Goal: Complete application form: Complete application form

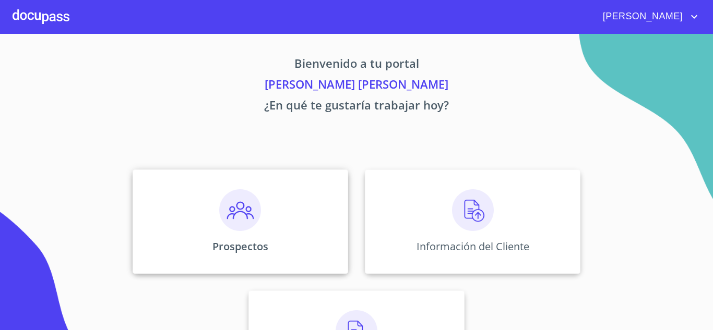
click at [239, 209] on img at bounding box center [240, 211] width 42 height 42
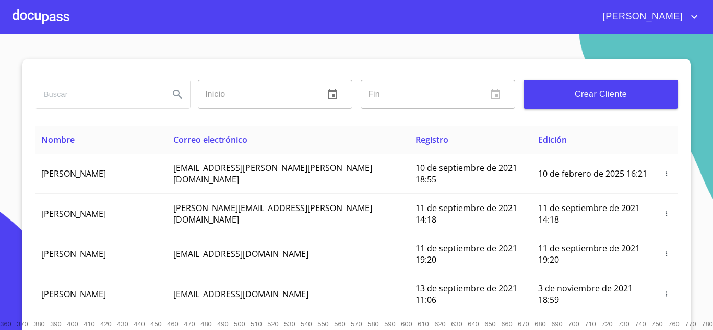
click at [87, 94] on input "search" at bounding box center [98, 94] width 125 height 28
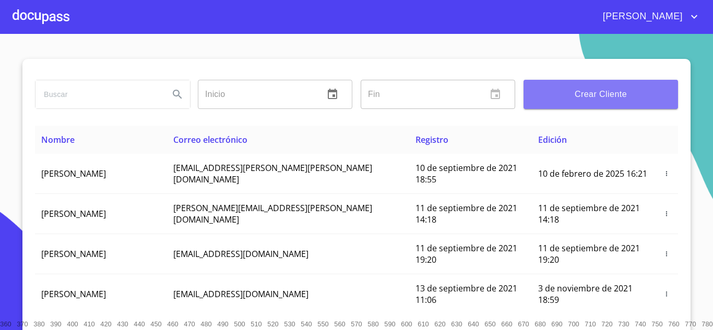
click at [604, 96] on span "Crear Cliente" at bounding box center [601, 94] width 138 height 15
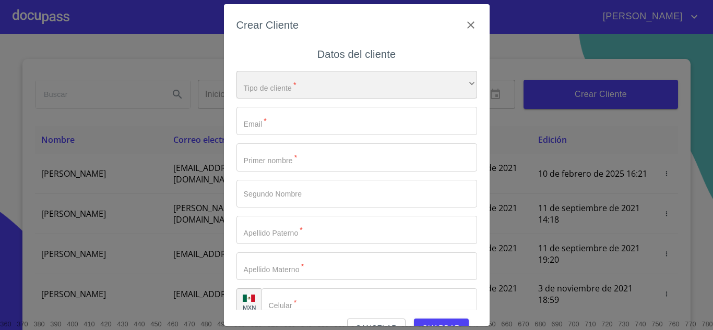
click at [316, 85] on div "​" at bounding box center [357, 85] width 241 height 28
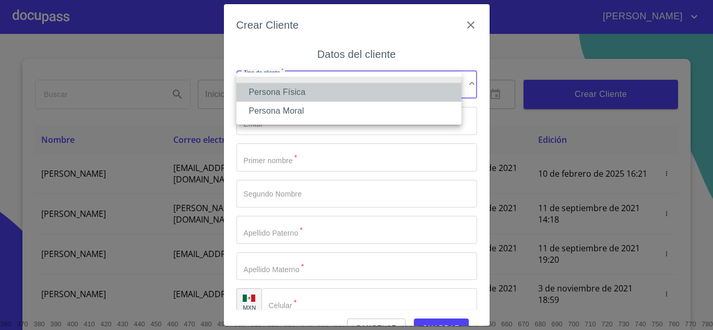
click at [280, 91] on li "Persona Física" at bounding box center [349, 92] width 225 height 19
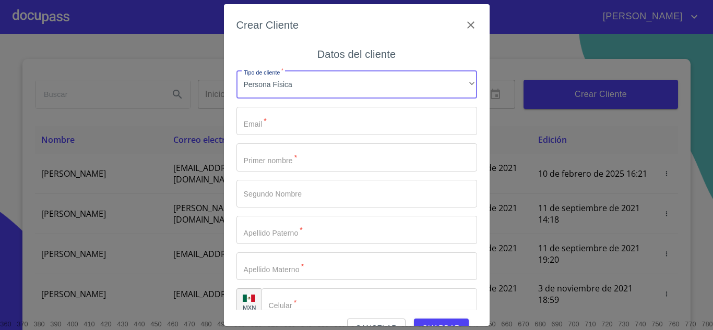
click at [280, 113] on input "Tipo de cliente   *" at bounding box center [357, 121] width 241 height 28
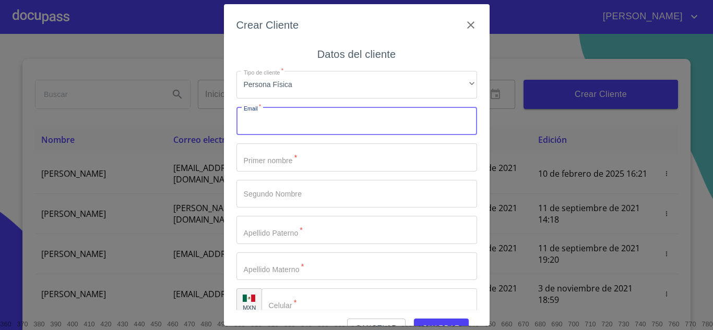
paste input "665885"
type input "665885"
drag, startPoint x: 273, startPoint y: 124, endPoint x: 242, endPoint y: 117, distance: 31.5
click at [237, 125] on input "665885" at bounding box center [339, 121] width 204 height 28
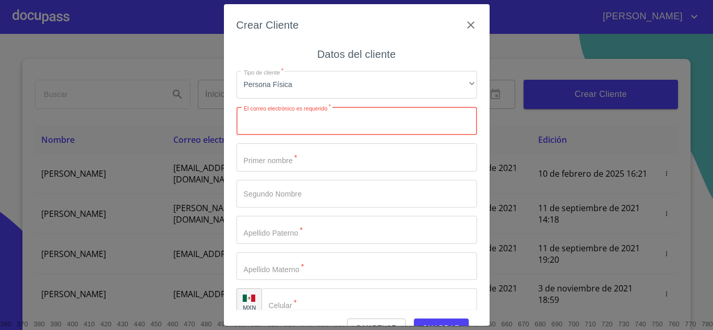
drag, startPoint x: 261, startPoint y: 122, endPoint x: 263, endPoint y: 116, distance: 6.0
click at [261, 122] on input "Tipo de cliente   *" at bounding box center [357, 121] width 241 height 28
paste input "[EMAIL_ADDRESS][DOMAIN_NAME]"
type input "[EMAIL_ADDRESS][DOMAIN_NAME]"
click at [291, 161] on input "Tipo de cliente   *" at bounding box center [357, 158] width 241 height 28
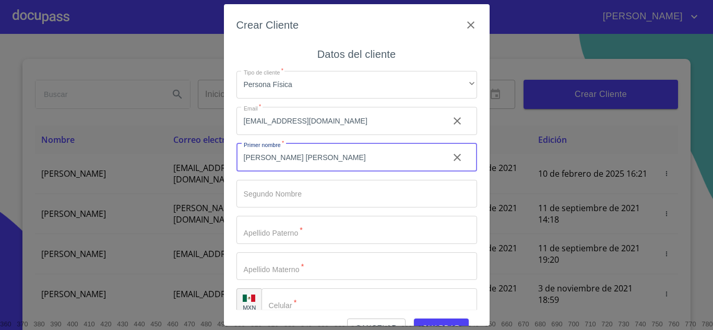
drag, startPoint x: 305, startPoint y: 157, endPoint x: 270, endPoint y: 158, distance: 35.0
click at [270, 158] on input "[PERSON_NAME] [PERSON_NAME]" at bounding box center [339, 158] width 204 height 28
type input "[PERSON_NAME]"
click at [290, 188] on input "Tipo de cliente   *" at bounding box center [357, 194] width 241 height 28
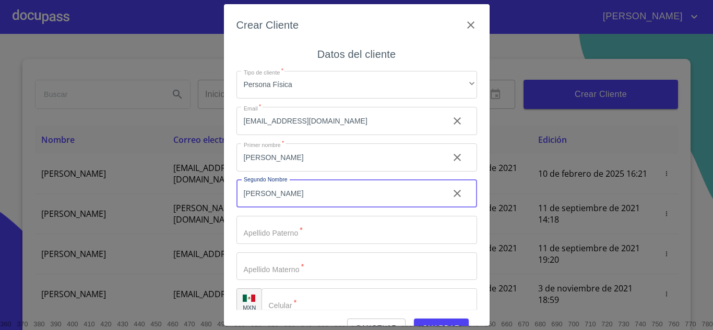
type input "[PERSON_NAME]"
click at [316, 234] on input "Tipo de cliente   *" at bounding box center [357, 230] width 241 height 28
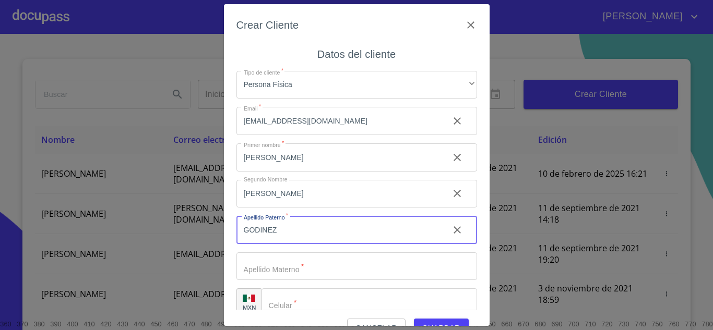
type input "GODINEZ"
click at [322, 265] on input "Tipo de cliente   *" at bounding box center [357, 267] width 241 height 28
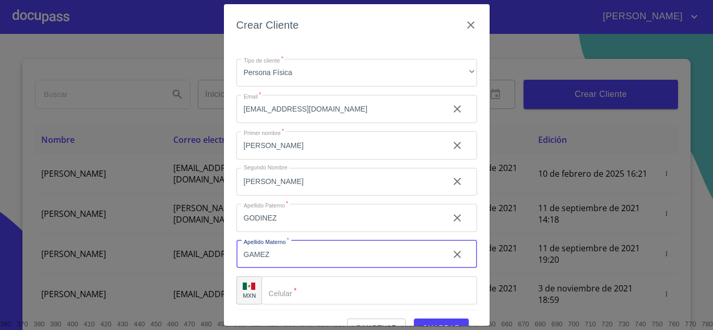
scroll to position [15, 0]
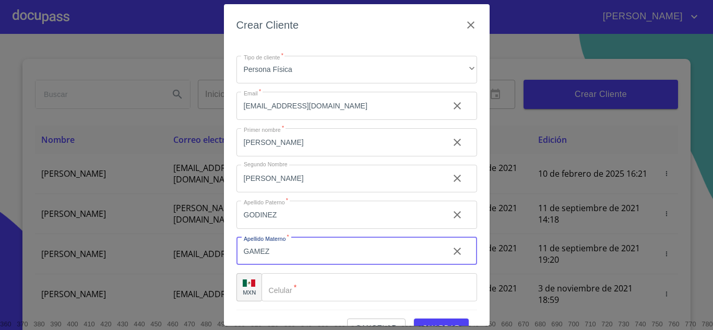
type input "GAMEZ"
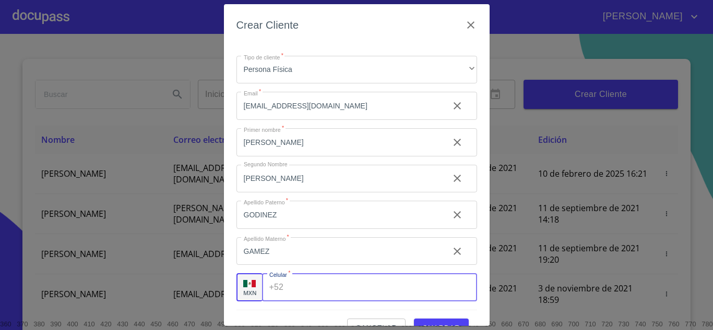
click at [317, 290] on input "Tipo de cliente   *" at bounding box center [382, 288] width 189 height 28
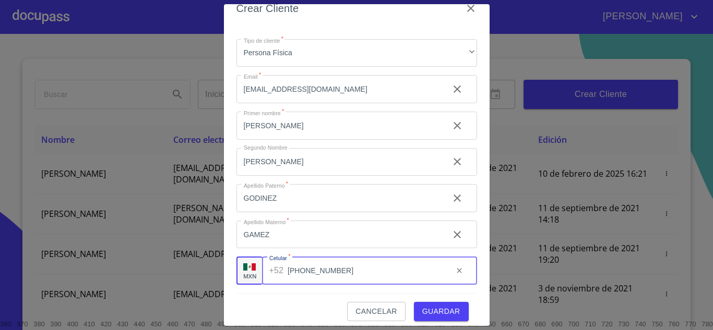
scroll to position [24, 0]
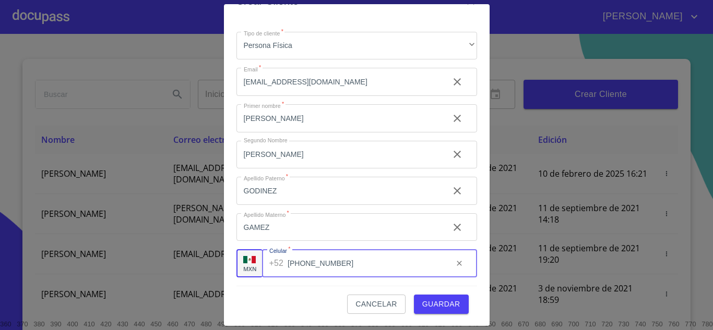
type input "[PHONE_NUMBER]"
click at [429, 304] on span "Guardar" at bounding box center [441, 304] width 38 height 13
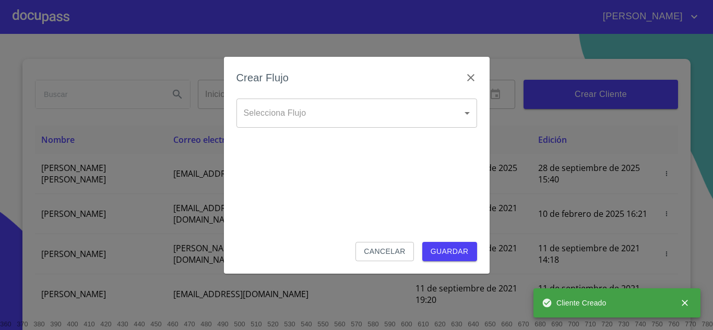
click at [353, 108] on body "[PERSON_NAME] ​ Fin ​ Crear Cliente Nombre Correo electrónico Registro Edición …" at bounding box center [356, 165] width 713 height 330
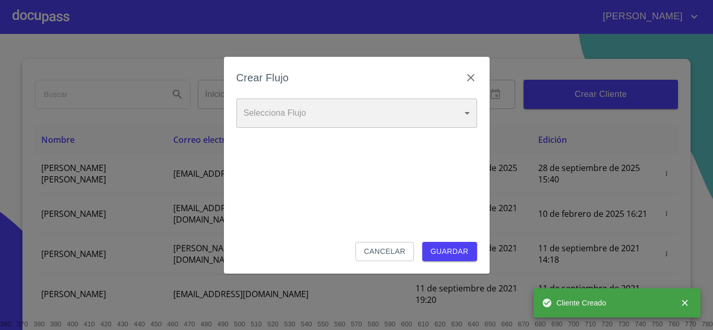
type input "6009fb3c7d1714eb8809aa97"
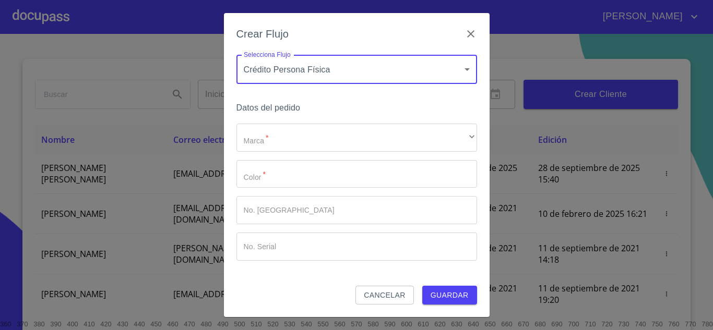
click at [297, 66] on body "[PERSON_NAME] ​ Fin ​ Crear Cliente Nombre Correo electrónico Registro Edición …" at bounding box center [356, 165] width 713 height 330
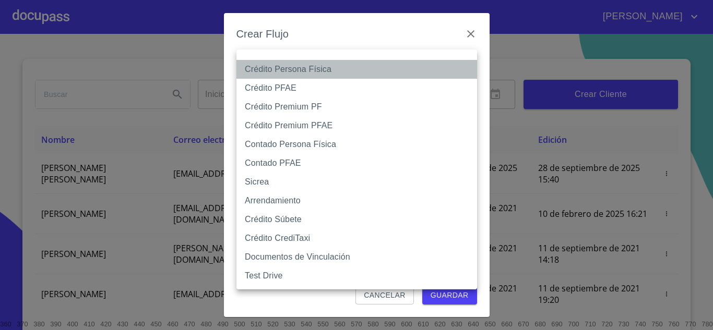
click at [293, 68] on li "Crédito Persona Física" at bounding box center [357, 69] width 241 height 19
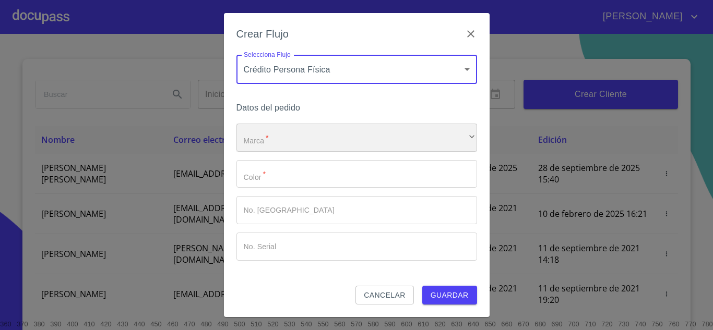
click at [285, 134] on div "​" at bounding box center [357, 138] width 241 height 28
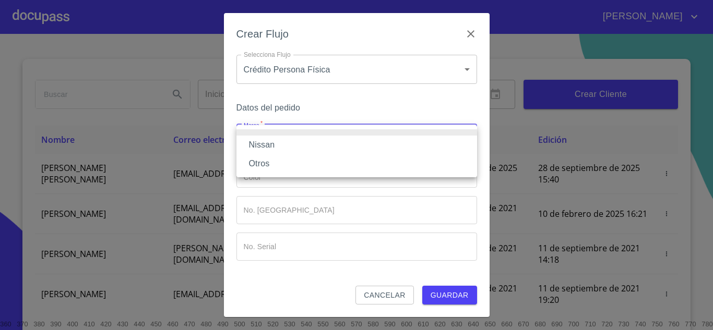
click at [270, 147] on li "Nissan" at bounding box center [357, 145] width 241 height 19
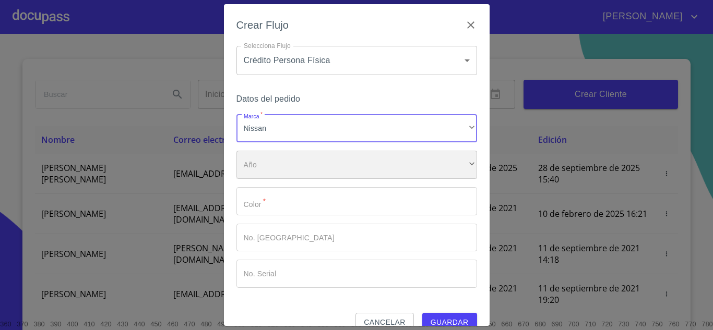
click at [273, 170] on div "​" at bounding box center [357, 165] width 241 height 28
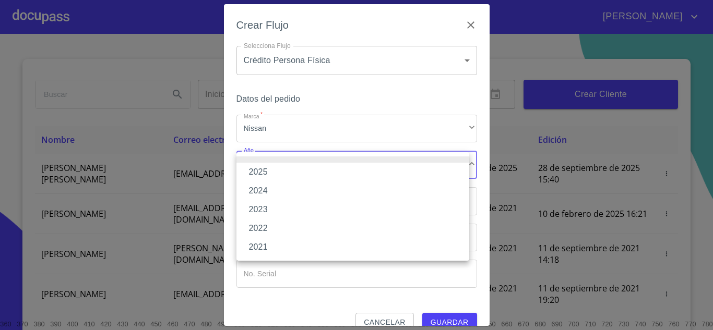
click at [268, 171] on li "2025" at bounding box center [353, 172] width 233 height 19
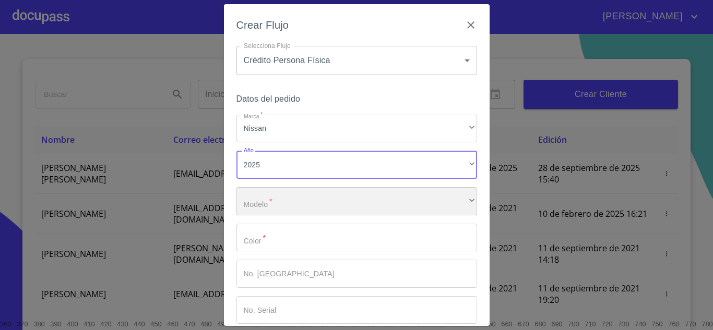
click at [284, 205] on div "​" at bounding box center [357, 201] width 241 height 28
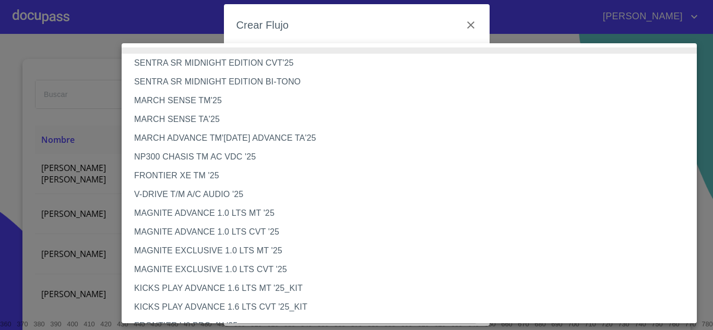
click at [210, 271] on li "MAGNITE EXCLUSIVE 1.0 LTS CVT '25" at bounding box center [413, 270] width 583 height 19
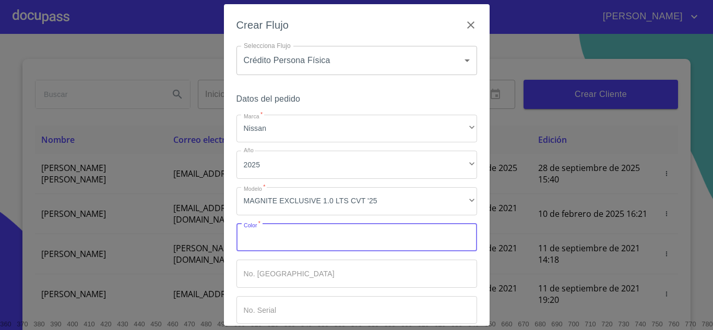
click at [291, 241] on input "Marca   *" at bounding box center [357, 238] width 241 height 28
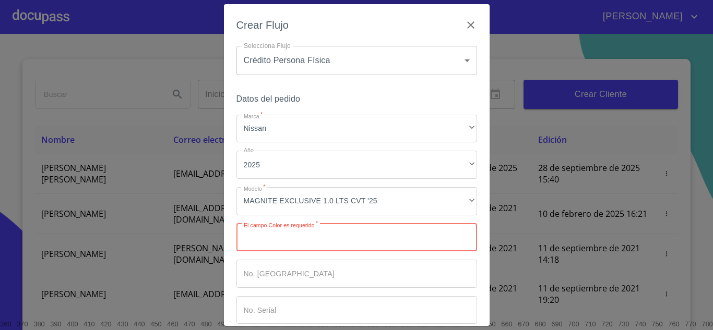
click at [286, 243] on input "Marca   *" at bounding box center [357, 238] width 241 height 28
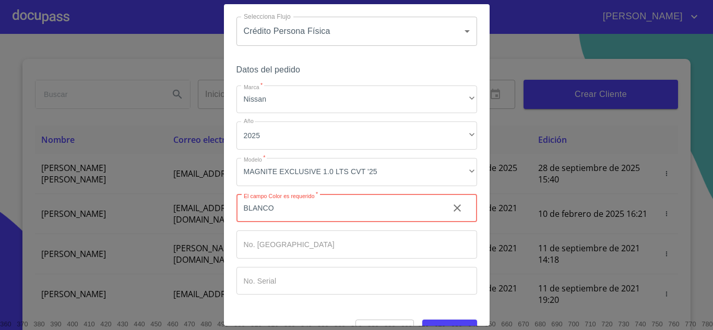
scroll to position [54, 0]
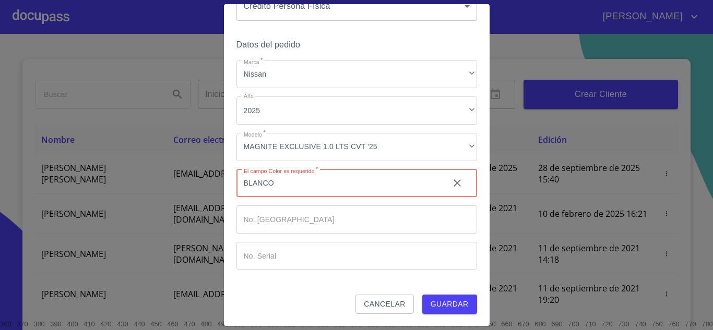
type input "BLANCO"
click at [447, 304] on span "Guardar" at bounding box center [450, 304] width 38 height 13
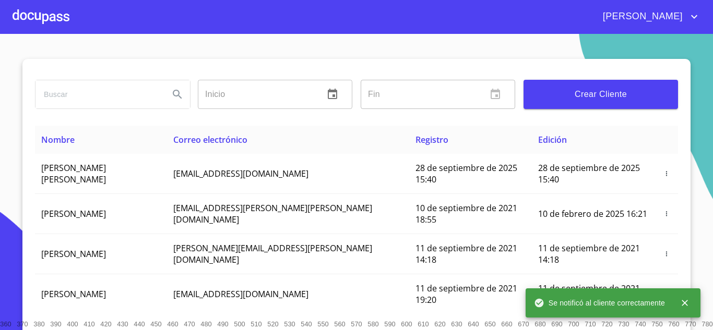
click at [33, 15] on div at bounding box center [41, 16] width 57 height 33
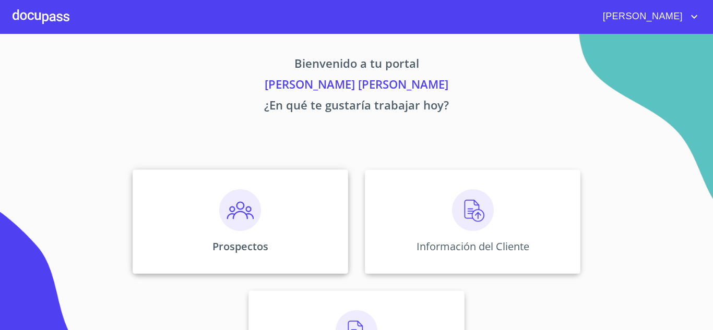
click at [238, 222] on img at bounding box center [240, 211] width 42 height 42
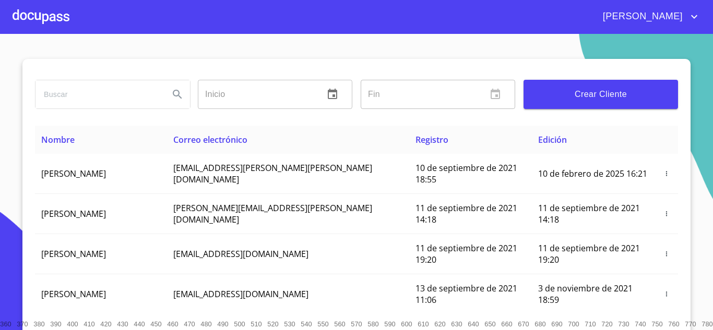
click at [49, 20] on div at bounding box center [41, 16] width 57 height 33
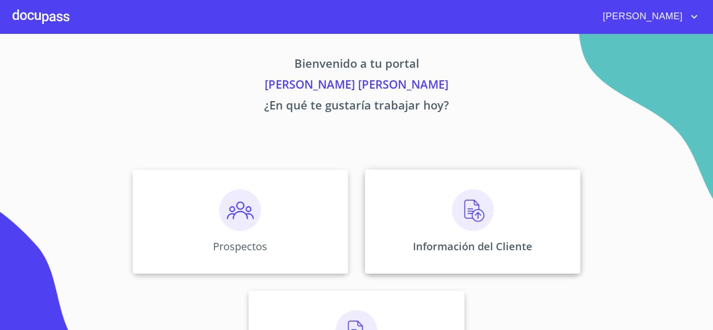
click at [472, 199] on img at bounding box center [473, 211] width 42 height 42
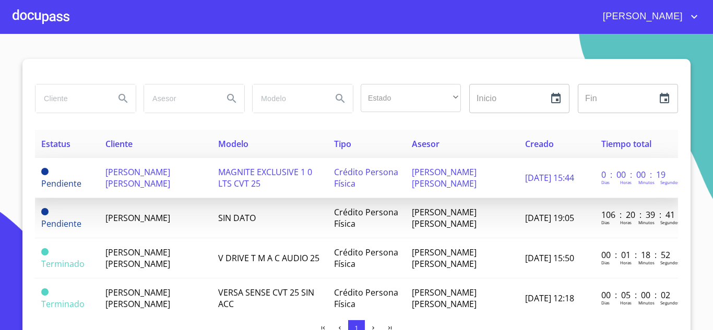
click at [144, 173] on span "[PERSON_NAME] [PERSON_NAME]" at bounding box center [137, 178] width 65 height 23
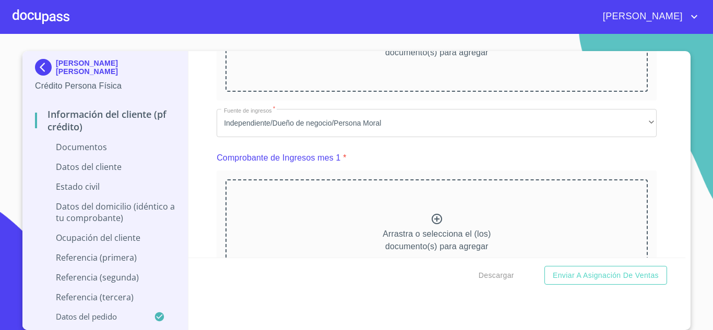
scroll to position [418, 0]
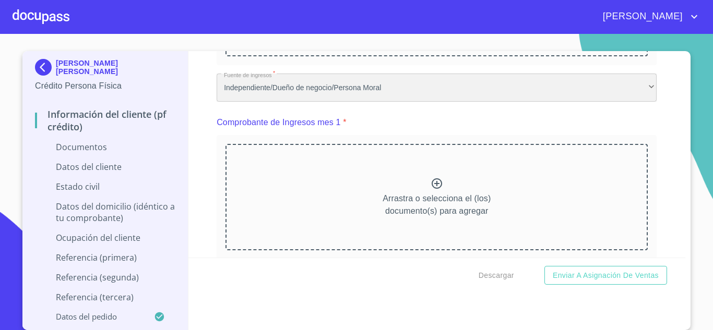
click at [346, 91] on div "Independiente/Dueño de negocio/Persona Moral" at bounding box center [437, 88] width 440 height 28
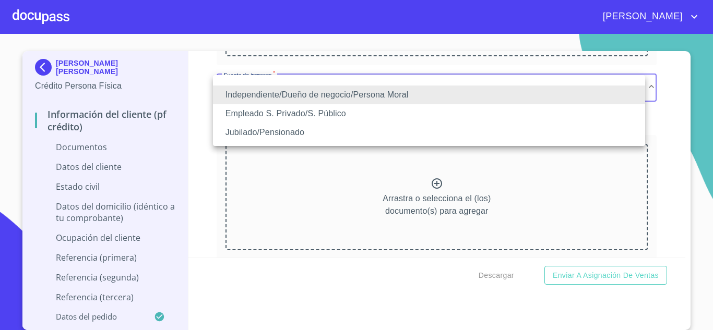
click at [321, 117] on li "Empleado S. Privado/S. Público" at bounding box center [429, 113] width 432 height 19
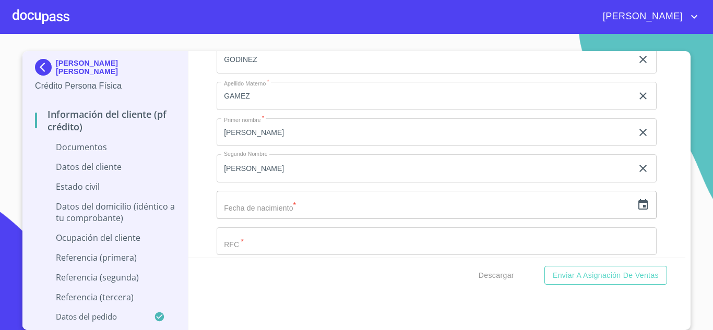
scroll to position [1357, 0]
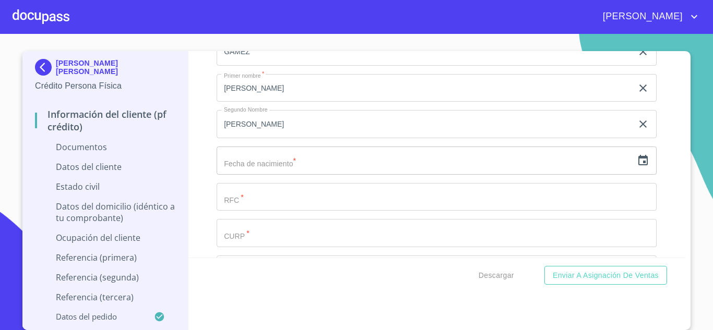
click at [349, 164] on input "text" at bounding box center [425, 161] width 416 height 28
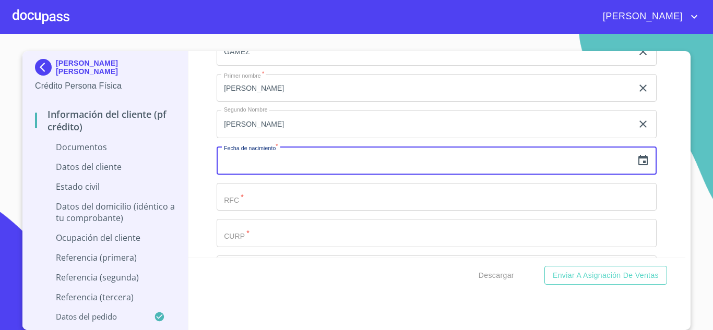
click at [637, 160] on icon "button" at bounding box center [643, 161] width 13 height 13
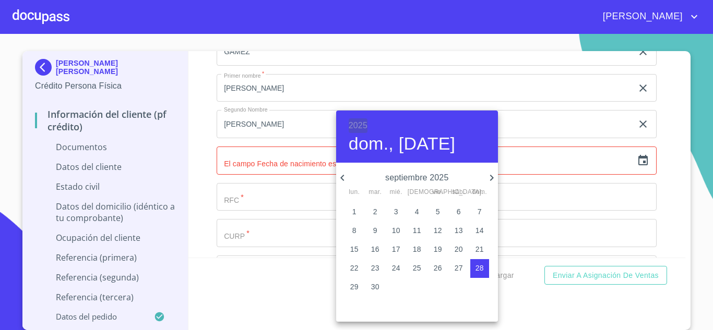
click at [363, 128] on h6 "2025" at bounding box center [358, 126] width 19 height 15
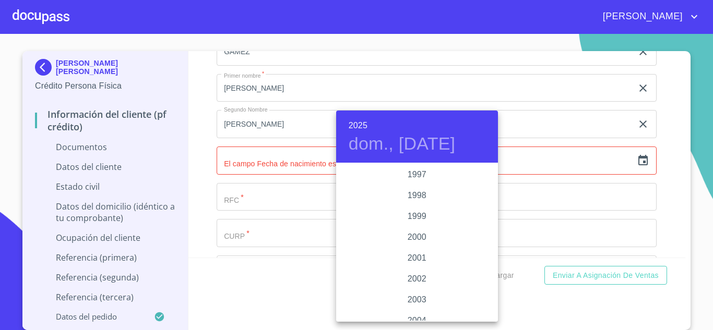
scroll to position [1451, 0]
click at [433, 204] on div "1996" at bounding box center [417, 206] width 162 height 21
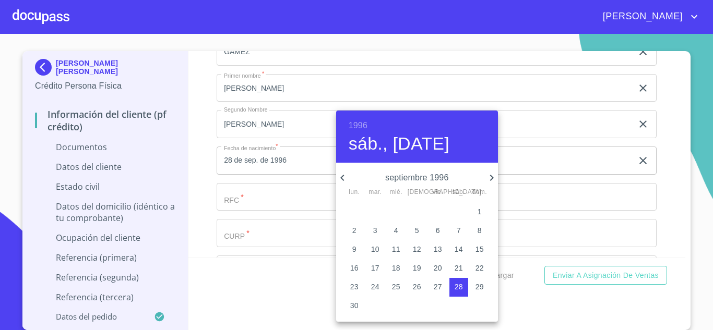
click at [418, 176] on p "septiembre 1996" at bounding box center [417, 178] width 137 height 13
click at [408, 144] on h4 "sáb., [DATE]" at bounding box center [399, 144] width 101 height 22
click at [343, 175] on icon "button" at bounding box center [342, 178] width 13 height 13
click at [343, 175] on icon "button" at bounding box center [342, 178] width 4 height 6
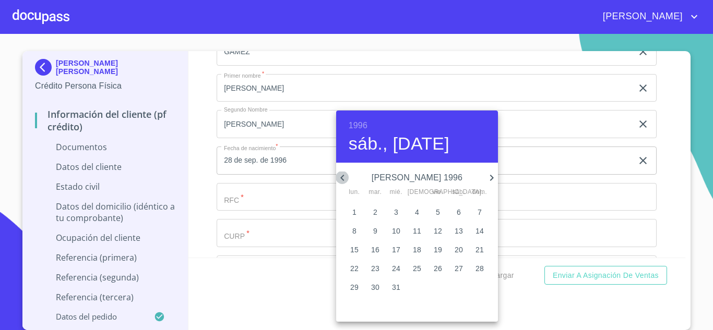
click at [343, 175] on icon "button" at bounding box center [342, 178] width 4 height 6
click at [357, 227] on span "5" at bounding box center [354, 231] width 19 height 10
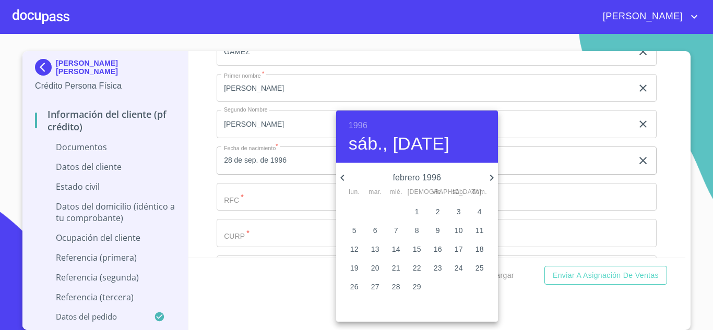
type input "5 de feb. de 1996"
click at [283, 196] on div at bounding box center [356, 165] width 713 height 330
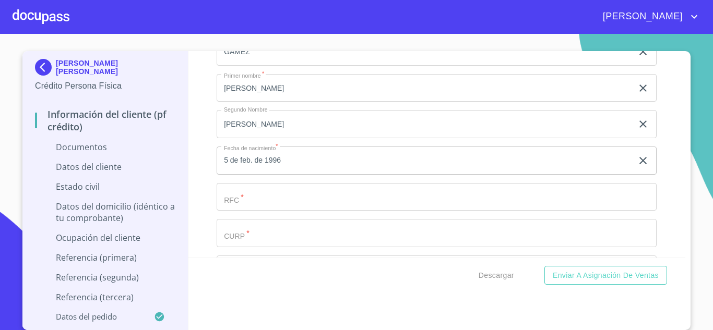
click at [280, 197] on input "Documento de identificación.   *" at bounding box center [437, 197] width 440 height 28
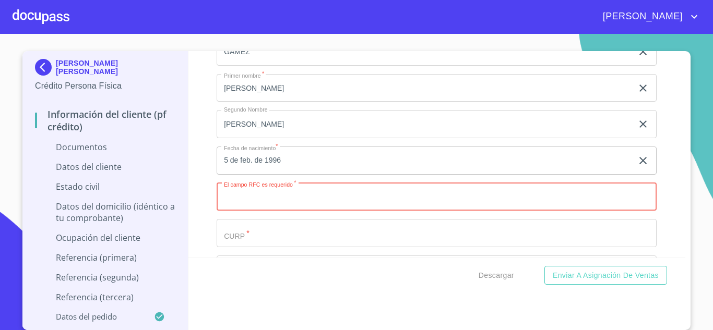
drag, startPoint x: 314, startPoint y: 202, endPoint x: 323, endPoint y: 186, distance: 17.6
click at [313, 195] on input "Documento de identificación.   *" at bounding box center [437, 197] width 440 height 28
paste input "GOGF960205"
type input "GOGF960205M73"
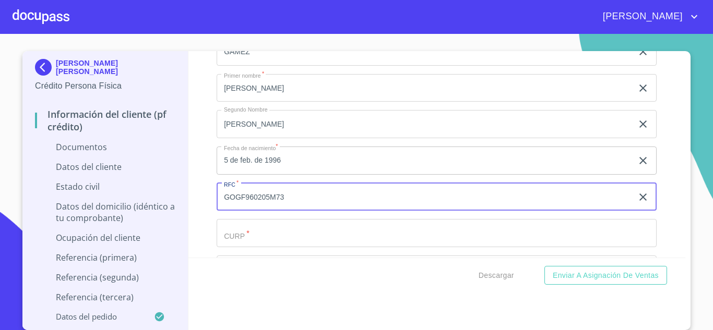
click at [353, 237] on input "Documento de identificación.   *" at bounding box center [437, 233] width 440 height 28
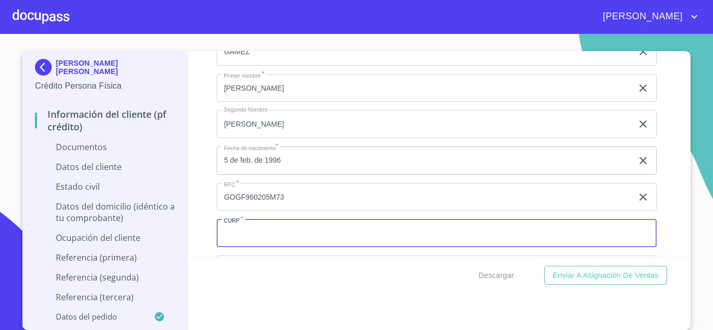
paste input "GOGF960205MMNDMR00"
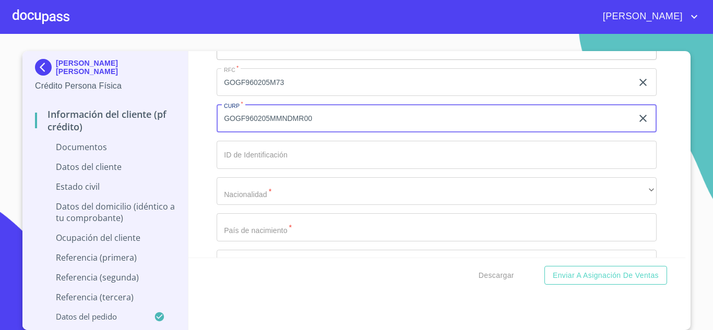
scroll to position [1514, 0]
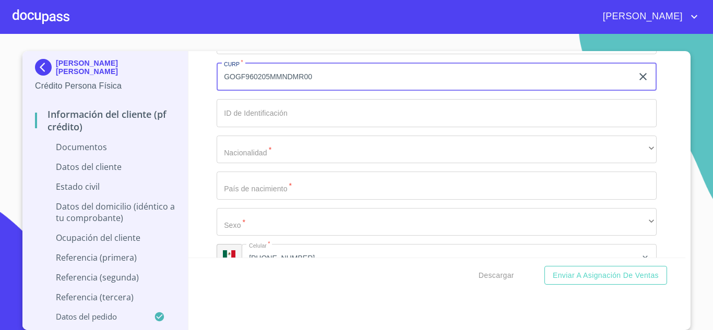
type input "GOGF960205MMNDMR00"
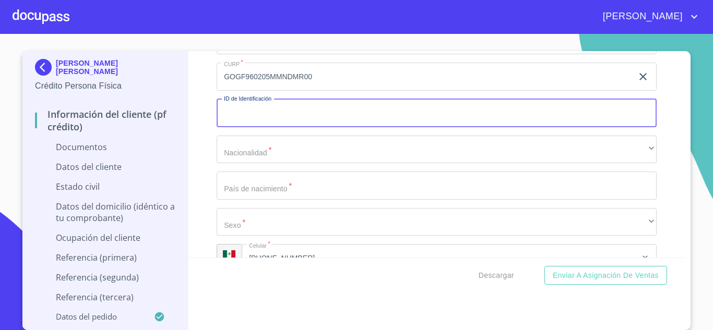
click at [264, 111] on input "Documento de identificación.   *" at bounding box center [437, 113] width 440 height 28
type input "2809098730"
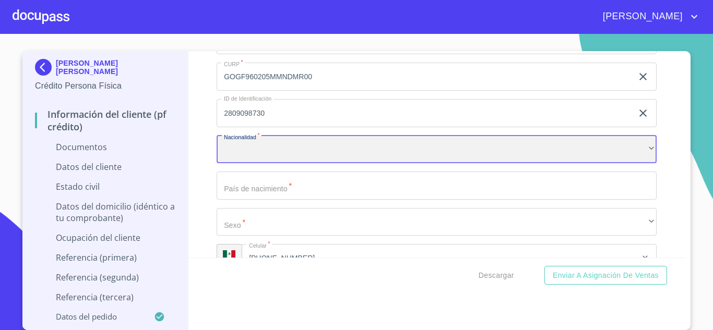
click at [299, 158] on div "​" at bounding box center [437, 150] width 440 height 28
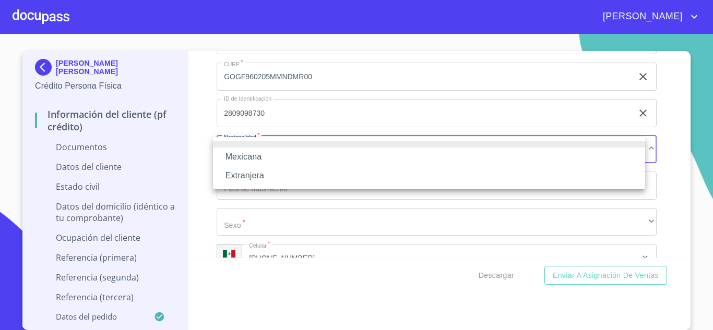
click at [261, 156] on li "Mexicana" at bounding box center [429, 157] width 432 height 19
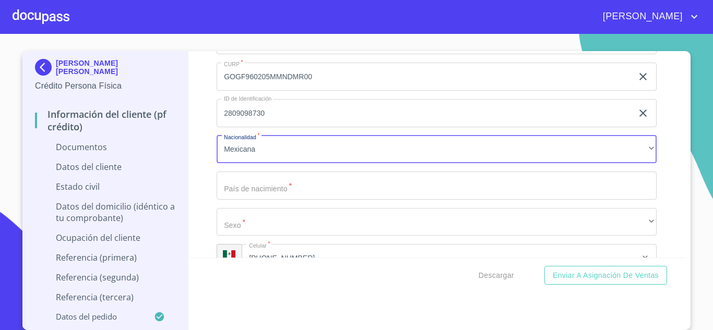
click at [287, 195] on input "Documento de identificación.   *" at bounding box center [437, 186] width 440 height 28
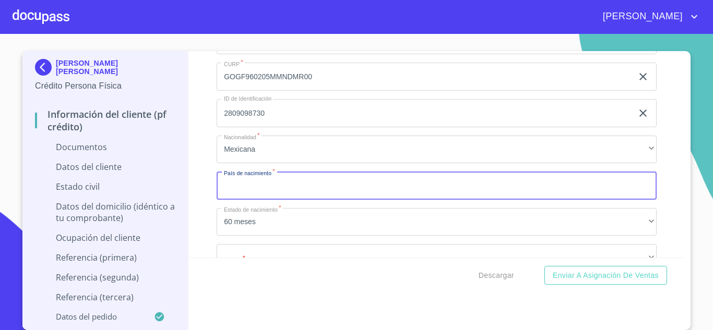
type input "J"
type input "[GEOGRAPHIC_DATA]"
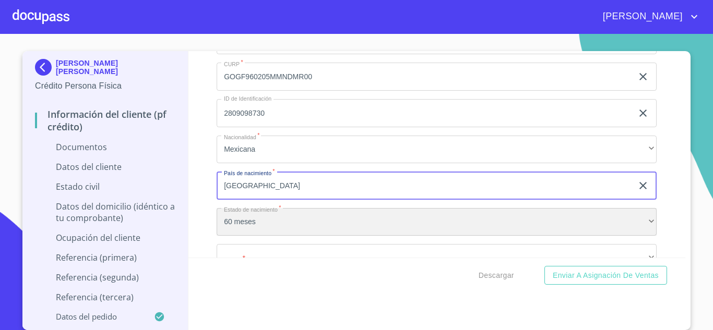
click at [241, 222] on div "60 meses" at bounding box center [437, 222] width 440 height 28
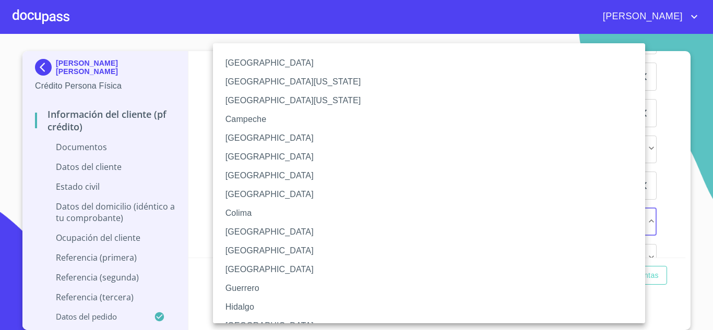
scroll to position [162, 0]
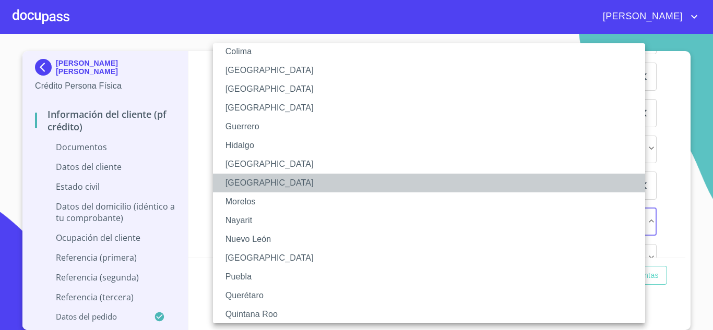
click at [261, 179] on li "[GEOGRAPHIC_DATA]" at bounding box center [433, 183] width 440 height 19
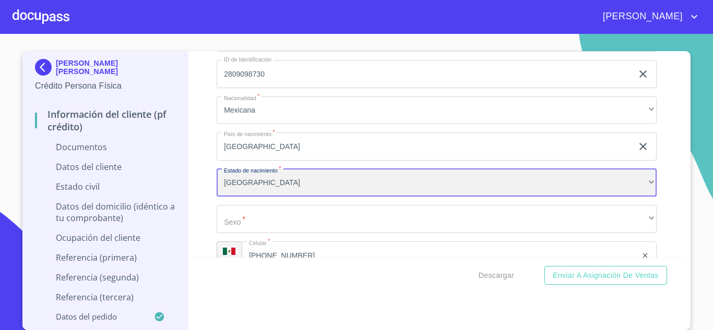
scroll to position [1618, 0]
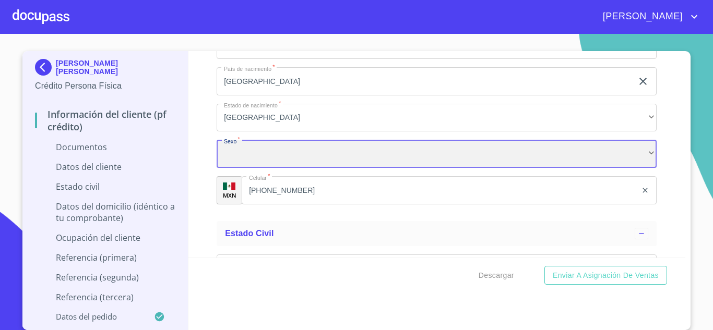
click at [274, 148] on div "​" at bounding box center [437, 154] width 440 height 28
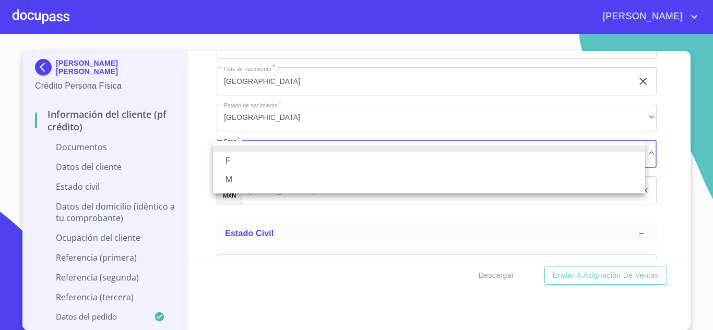
click at [243, 155] on li "F" at bounding box center [429, 161] width 432 height 19
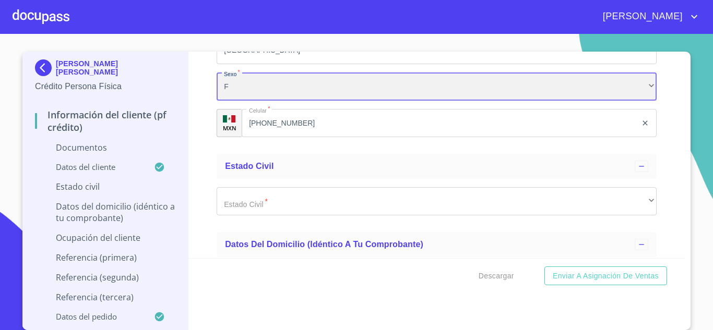
scroll to position [1723, 0]
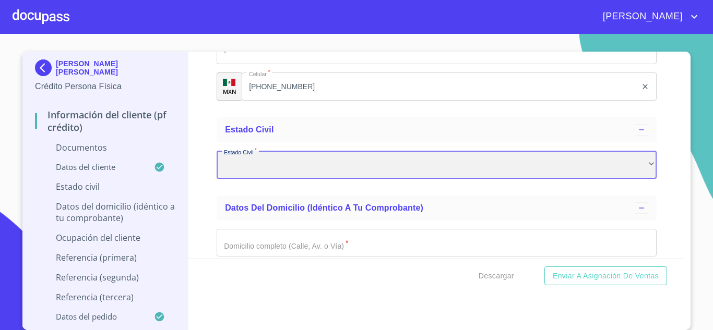
click at [307, 172] on div "​" at bounding box center [437, 165] width 440 height 28
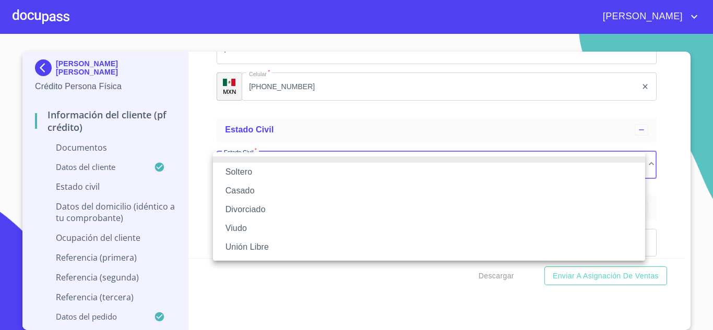
click at [257, 249] on li "Unión Libre" at bounding box center [429, 247] width 432 height 19
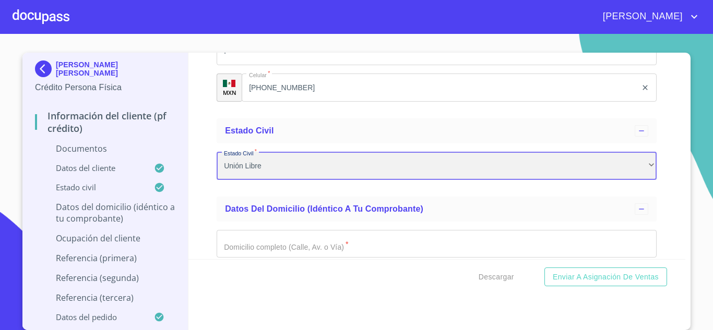
scroll to position [1775, 0]
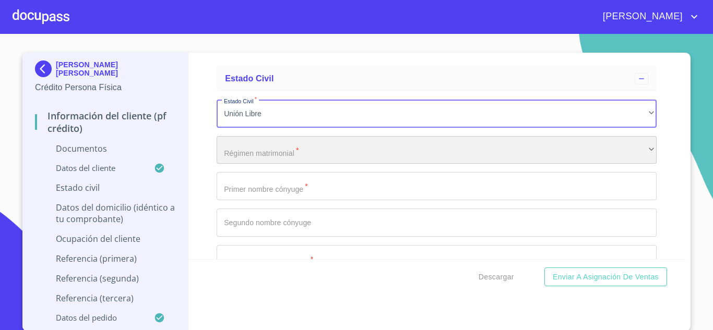
click at [282, 149] on div "​" at bounding box center [437, 150] width 440 height 28
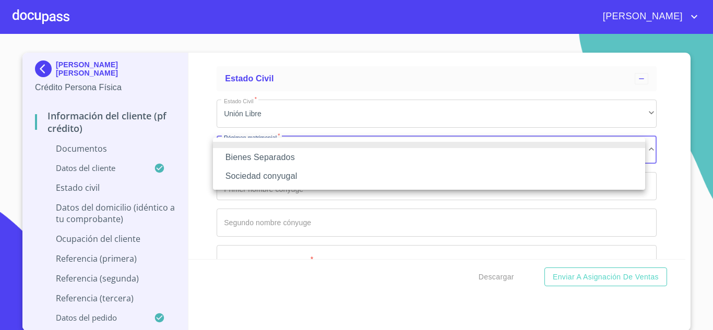
click at [288, 158] on li "Bienes Separados" at bounding box center [429, 157] width 432 height 19
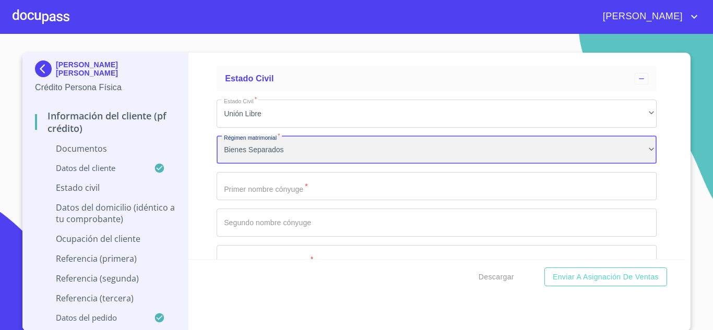
click at [311, 153] on div "Bienes Separados" at bounding box center [437, 150] width 440 height 28
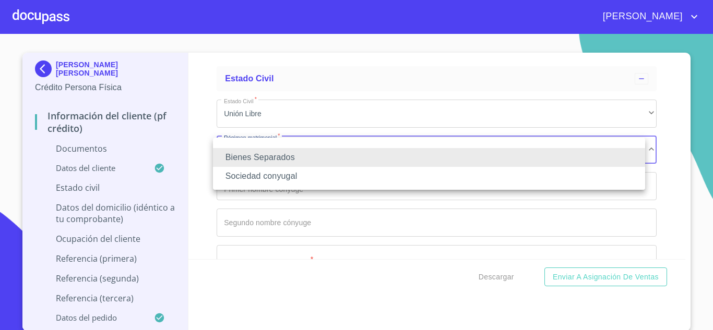
click at [311, 153] on li "Bienes Separados" at bounding box center [429, 157] width 432 height 19
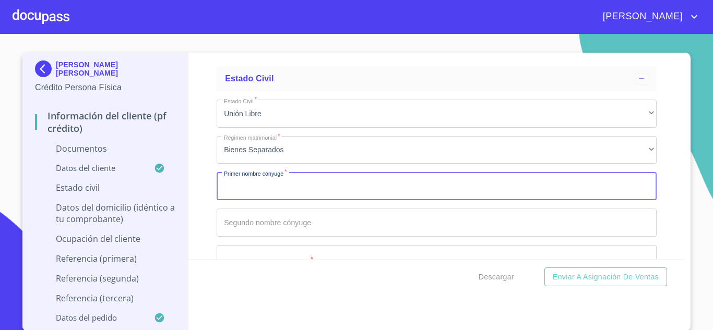
click at [271, 188] on input "Documento de identificación.   *" at bounding box center [437, 186] width 440 height 28
type input "[PERSON_NAME]"
click at [299, 218] on input "Documento de identificación.   *" at bounding box center [437, 223] width 440 height 28
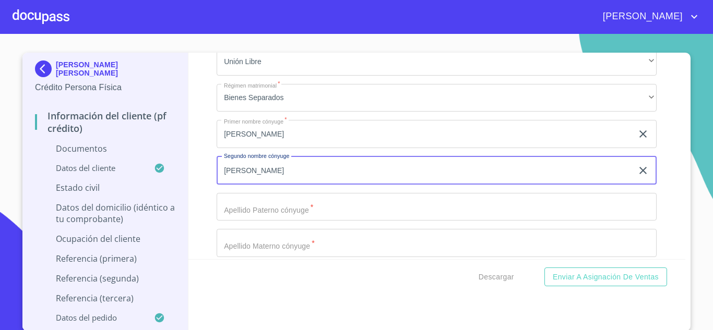
type input "[PERSON_NAME]"
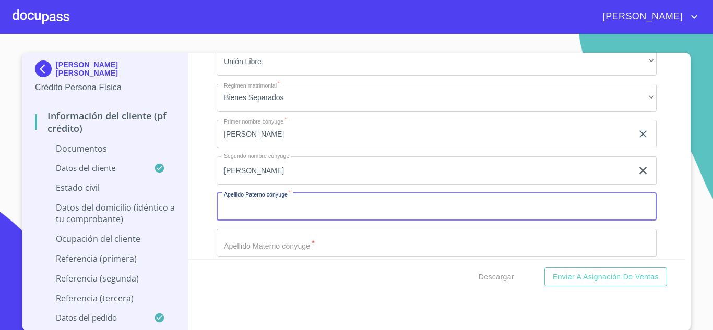
click at [303, 204] on input "Documento de identificación.   *" at bounding box center [437, 207] width 440 height 28
type input "CALDERON"
click at [333, 247] on input "Documento de identificación.   *" at bounding box center [437, 243] width 440 height 28
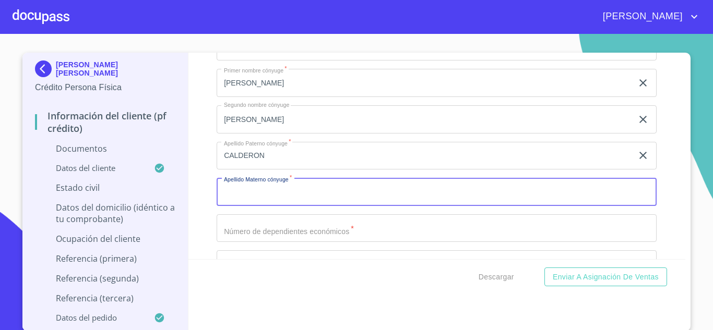
scroll to position [1879, 0]
type input "MERCADO"
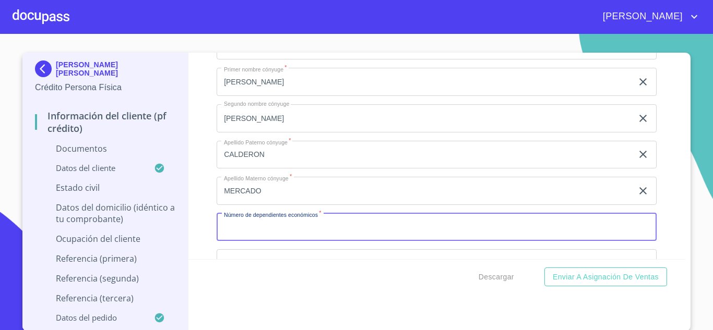
click at [353, 229] on input "Documento de identificación.   *" at bounding box center [437, 228] width 440 height 28
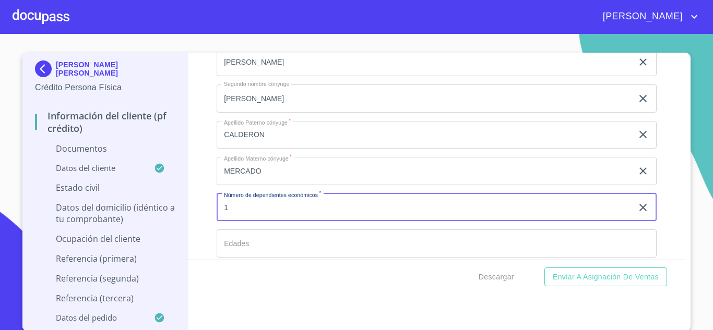
scroll to position [1932, 0]
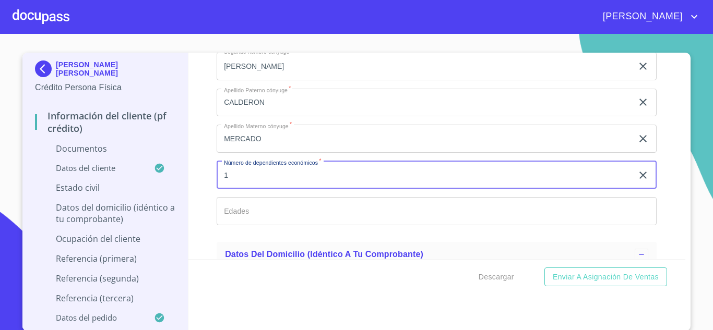
type input "1"
click at [307, 211] on input "Documento de identificación.   *" at bounding box center [437, 211] width 440 height 28
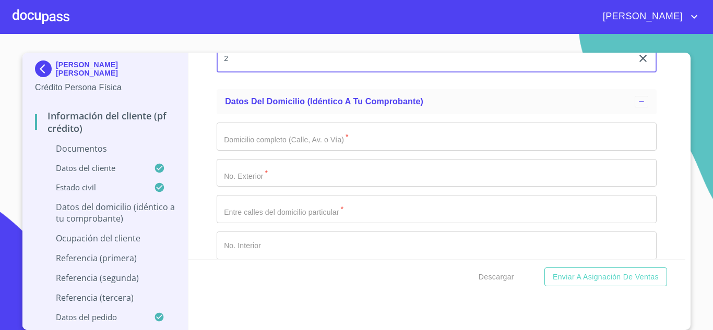
scroll to position [2088, 0]
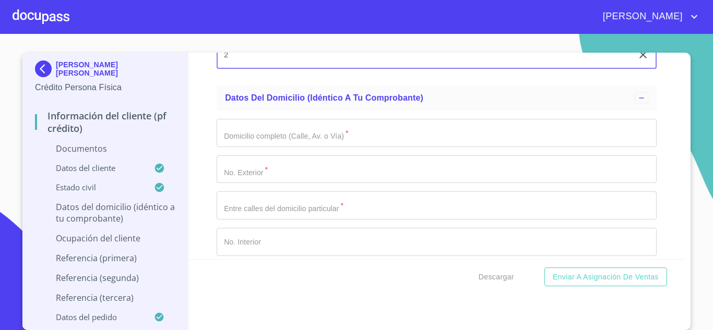
type input "2"
click at [286, 131] on input "Documento de identificación.   *" at bounding box center [437, 133] width 440 height 28
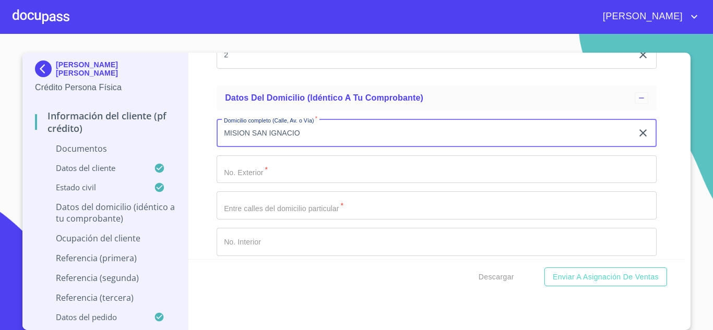
type input "MISION SAN IGNACIO"
click at [302, 172] on input "Documento de identificación.   *" at bounding box center [437, 170] width 440 height 28
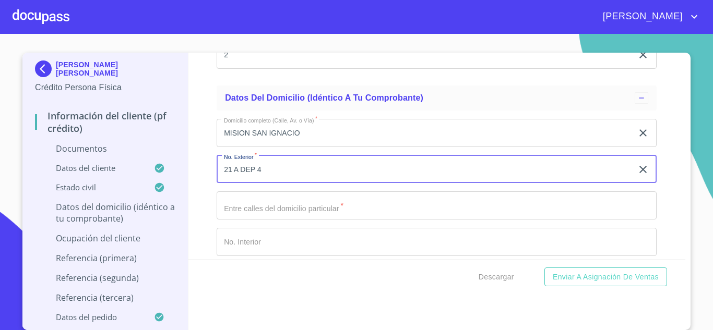
type input "21 A DEP 4"
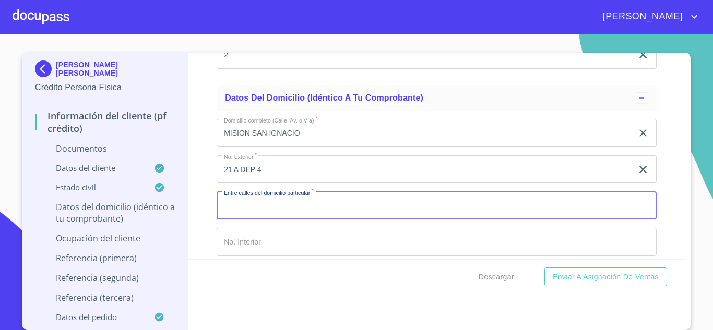
click at [295, 214] on input "Documento de identificación.   *" at bounding box center [437, 206] width 440 height 28
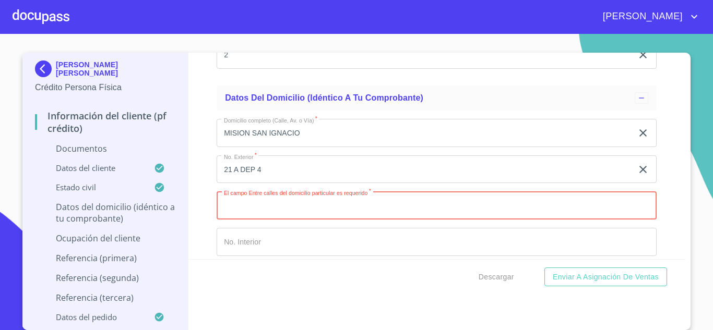
click at [298, 215] on input "Documento de identificación.   *" at bounding box center [437, 206] width 440 height 28
type input "T"
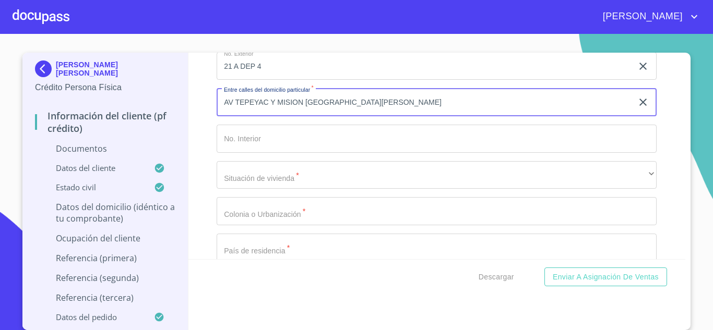
scroll to position [2193, 0]
type input "AV TEPEYAC Y MISION [GEOGRAPHIC_DATA][PERSON_NAME]"
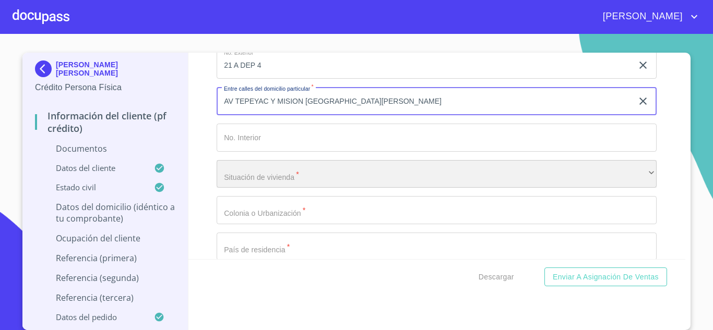
click at [271, 173] on div "​" at bounding box center [437, 174] width 440 height 28
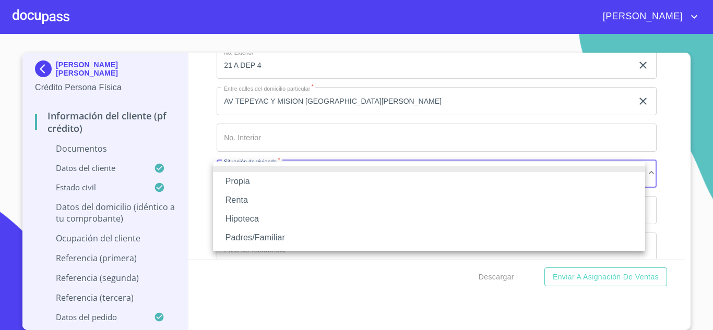
click at [250, 184] on li "Propia" at bounding box center [429, 181] width 432 height 19
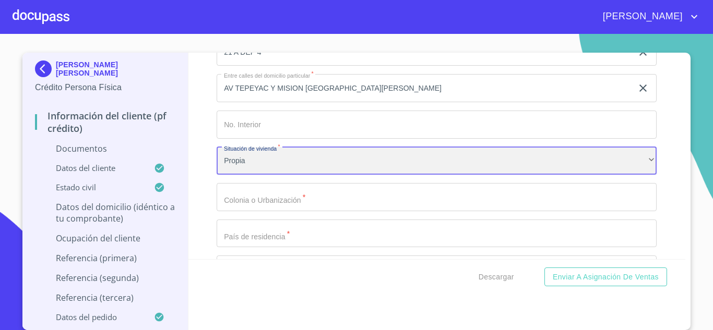
scroll to position [2245, 0]
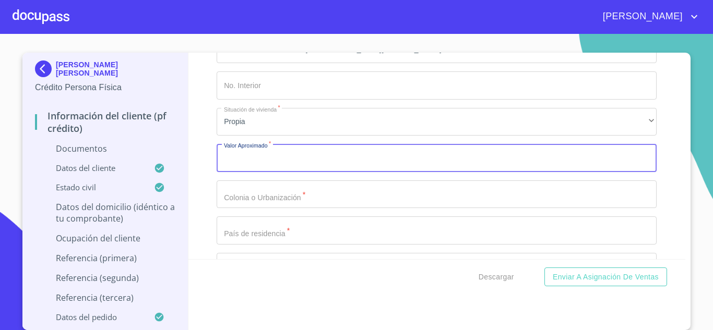
click at [283, 163] on input "Documento de identificación.   *" at bounding box center [437, 158] width 440 height 28
type input "$4,000,000"
click at [545, 268] on button "Enviar a Asignación de Ventas" at bounding box center [606, 277] width 123 height 19
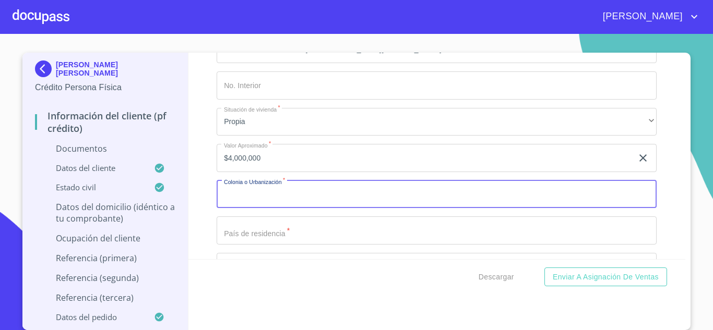
click at [314, 197] on input "Documento de identificación.   *" at bounding box center [437, 195] width 440 height 28
type input "Z"
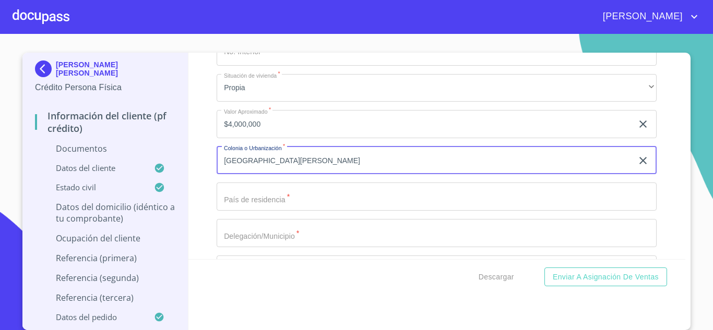
scroll to position [2297, 0]
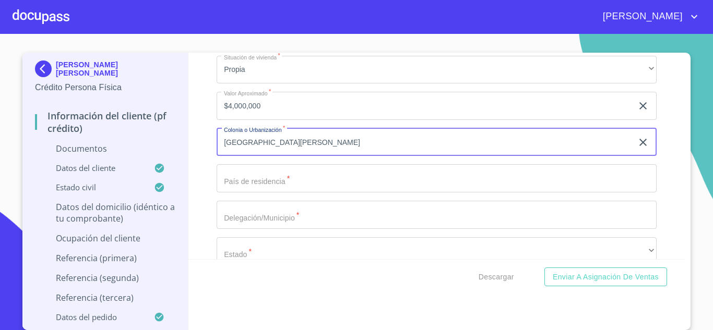
type input "[GEOGRAPHIC_DATA][PERSON_NAME]"
click at [281, 181] on input "Documento de identificación.   *" at bounding box center [437, 178] width 440 height 28
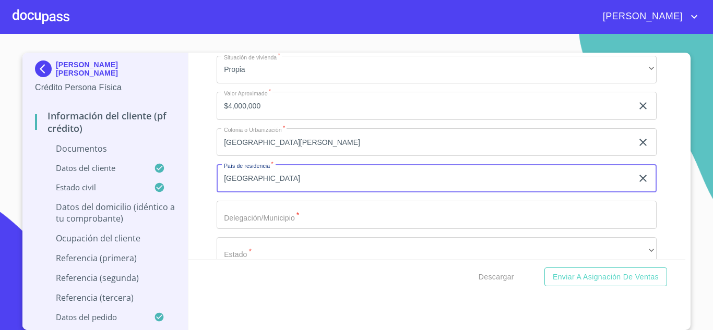
type input "[GEOGRAPHIC_DATA]"
click at [272, 211] on input "Documento de identificación.   *" at bounding box center [437, 215] width 440 height 28
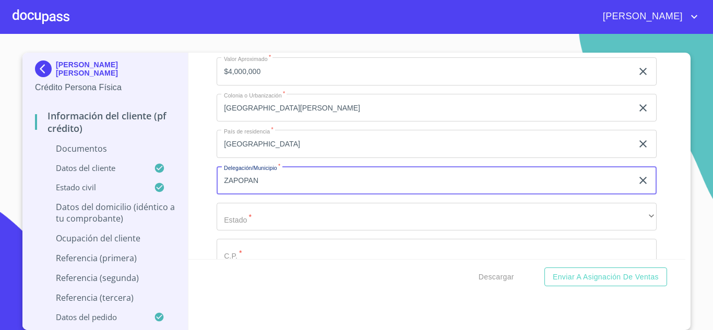
scroll to position [2349, 0]
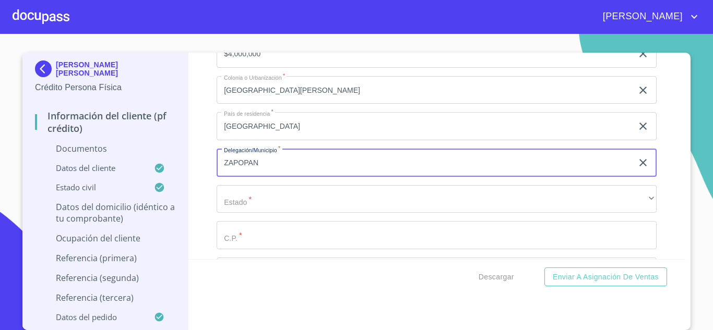
type input "ZAPOPAN"
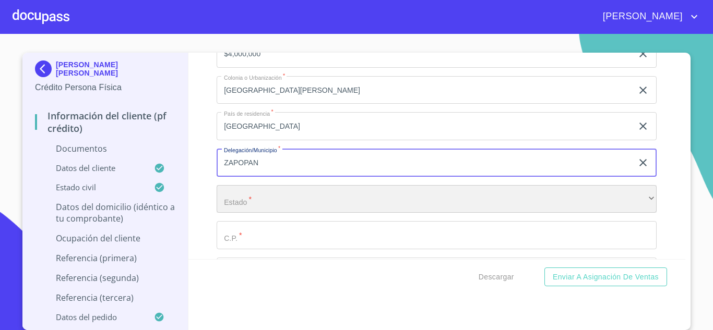
click at [265, 200] on div "​" at bounding box center [437, 199] width 440 height 28
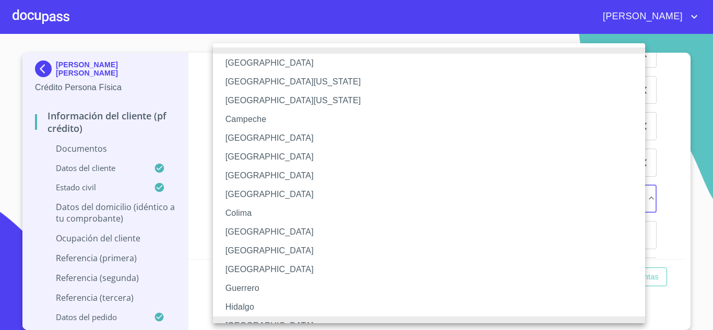
scroll to position [12, 0]
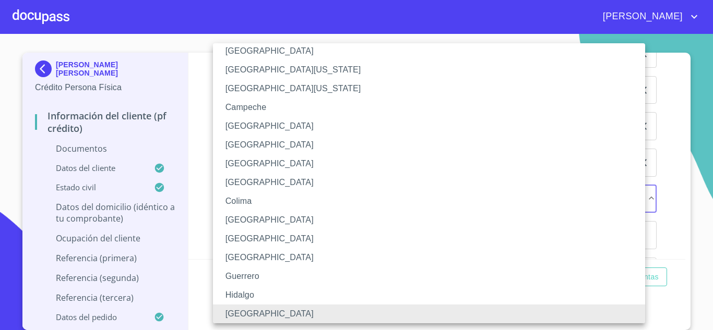
click at [242, 311] on li "[GEOGRAPHIC_DATA]" at bounding box center [433, 314] width 440 height 19
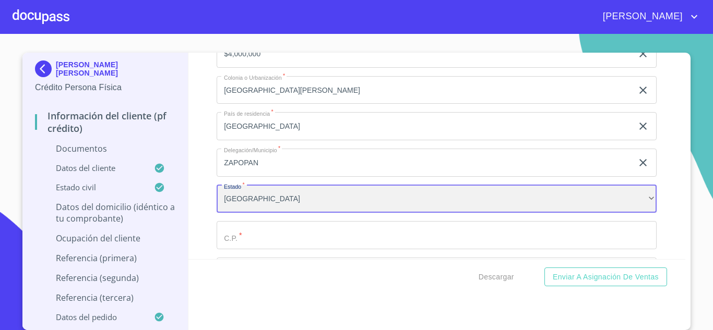
scroll to position [2402, 0]
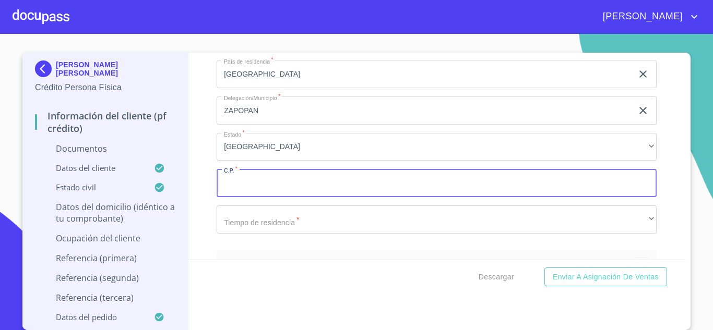
click at [291, 182] on input "Documento de identificación.   *" at bounding box center [437, 183] width 440 height 28
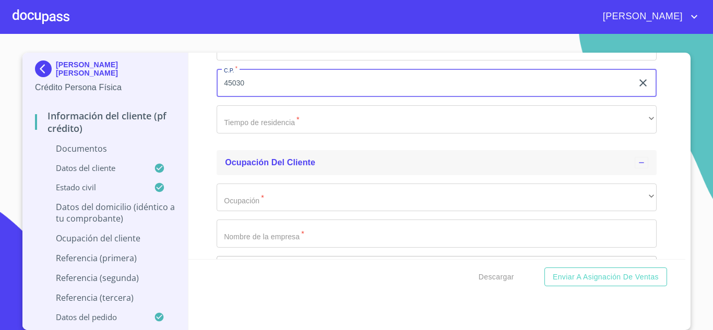
scroll to position [2506, 0]
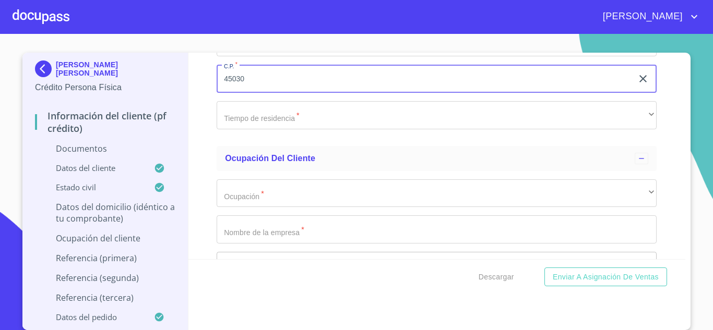
type input "45030"
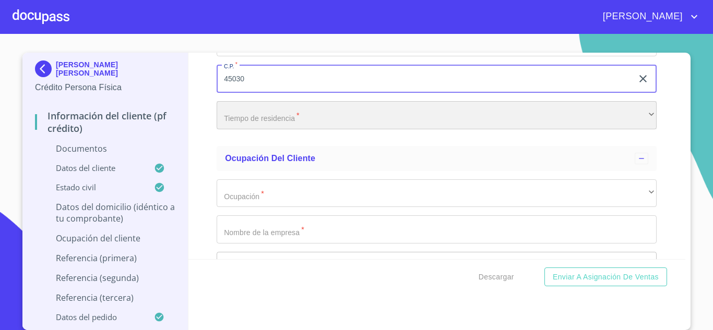
click at [278, 113] on div "​" at bounding box center [437, 115] width 440 height 28
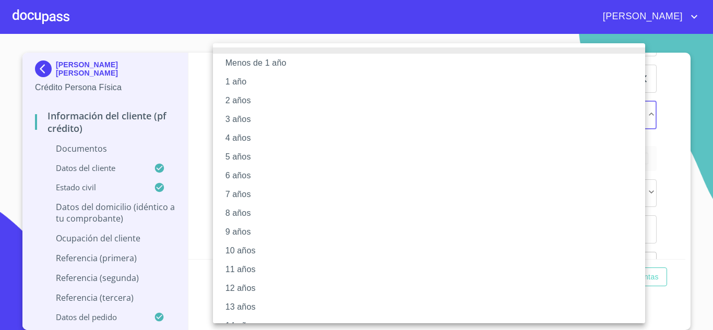
click at [249, 137] on li "4 años" at bounding box center [433, 138] width 440 height 19
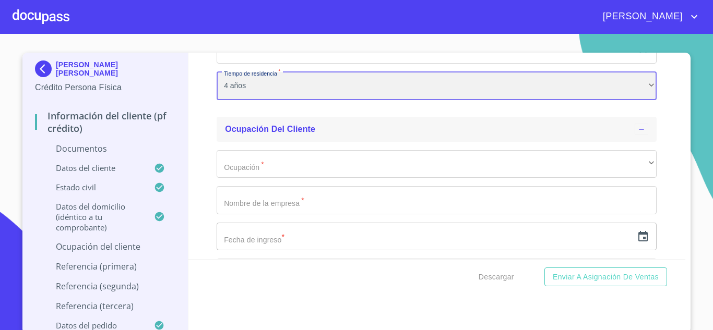
scroll to position [2558, 0]
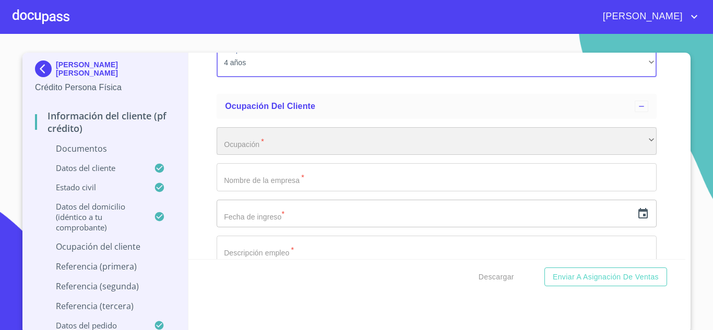
click at [293, 141] on div "​" at bounding box center [437, 141] width 440 height 28
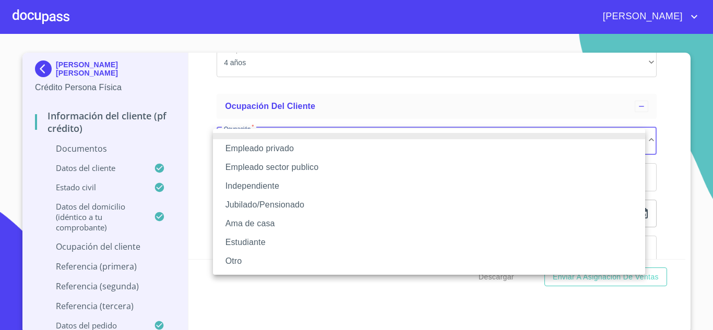
click at [286, 149] on li "Empleado privado" at bounding box center [429, 148] width 432 height 19
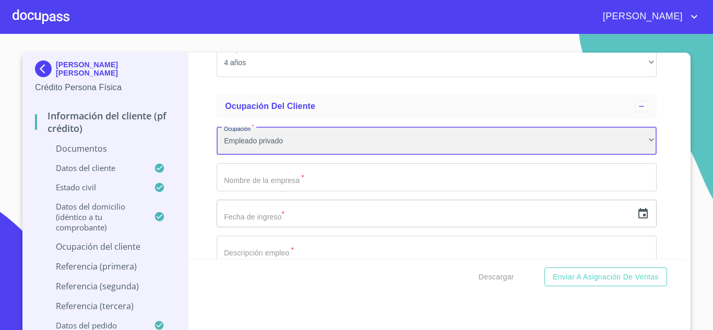
click at [289, 138] on div "Empleado privado" at bounding box center [437, 141] width 440 height 28
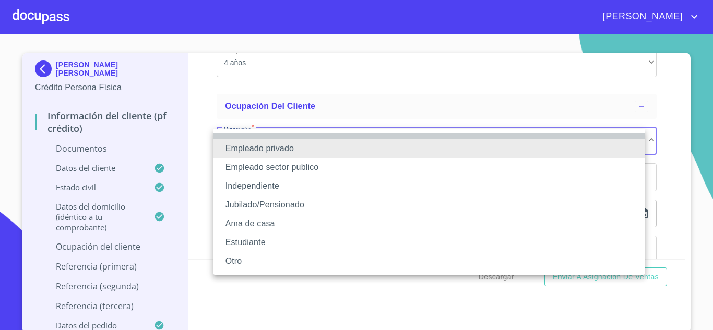
click at [289, 138] on li at bounding box center [429, 136] width 432 height 6
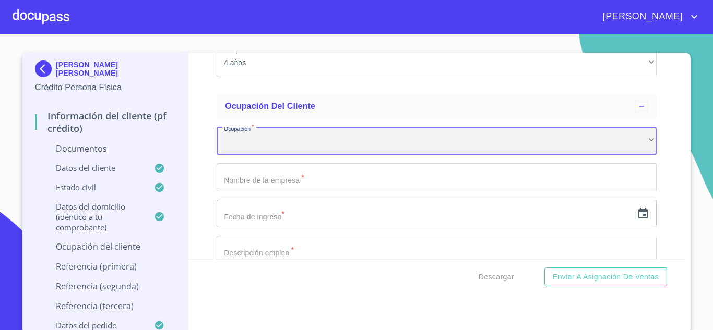
click at [240, 141] on div "​" at bounding box center [437, 141] width 440 height 28
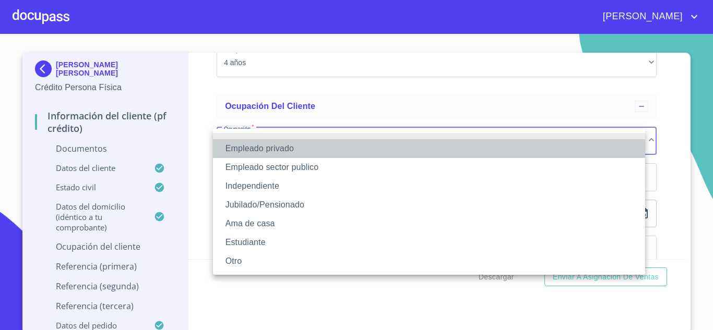
click at [256, 153] on li "Empleado privado" at bounding box center [429, 148] width 432 height 19
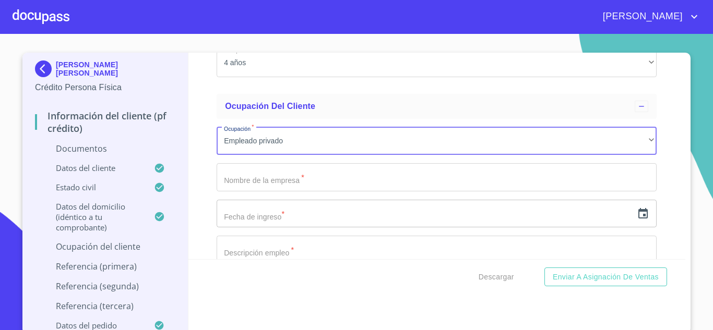
click at [286, 177] on input "Documento de identificación.   *" at bounding box center [437, 177] width 440 height 28
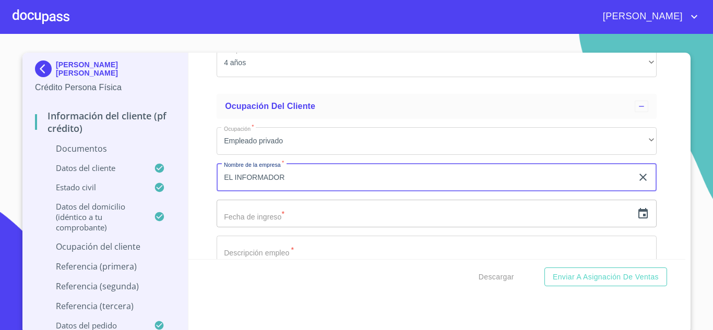
type input "EL INFORMADOR"
click at [269, 216] on input "text" at bounding box center [425, 214] width 416 height 28
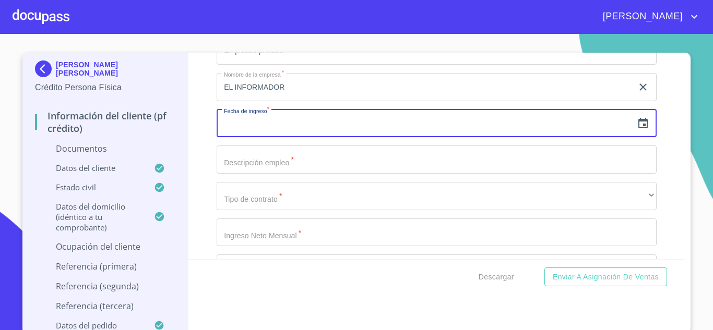
scroll to position [2663, 0]
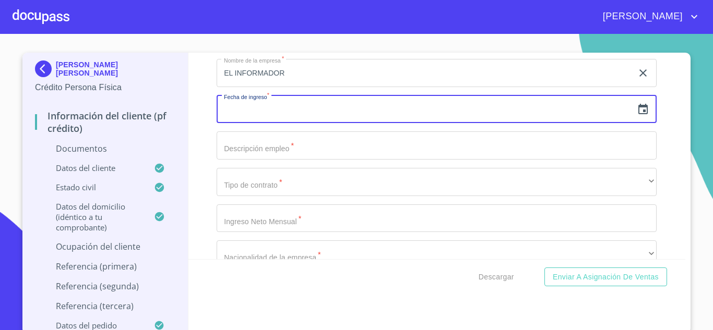
click at [637, 110] on icon "button" at bounding box center [643, 109] width 13 height 13
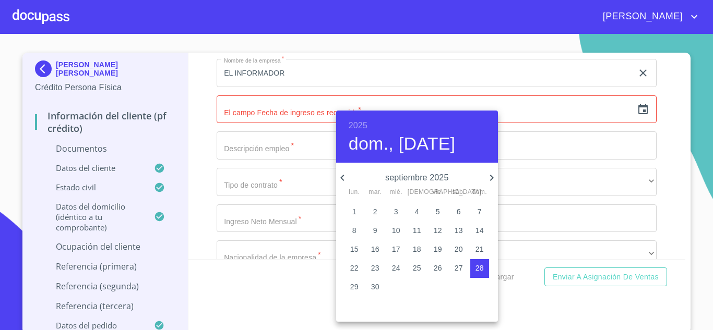
click at [342, 178] on icon "button" at bounding box center [342, 178] width 4 height 6
click at [341, 178] on icon "button" at bounding box center [342, 178] width 4 height 6
click at [494, 178] on icon "button" at bounding box center [492, 178] width 13 height 13
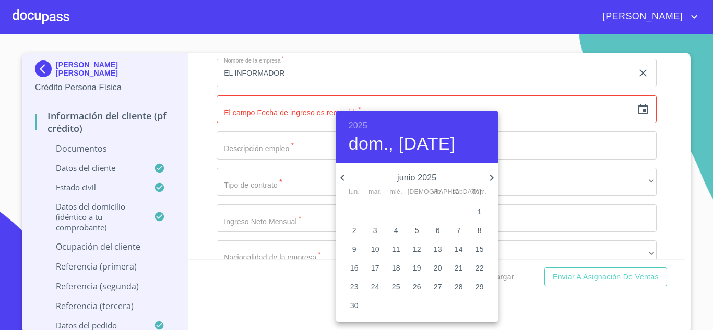
click at [482, 214] on span "1" at bounding box center [479, 212] width 19 height 10
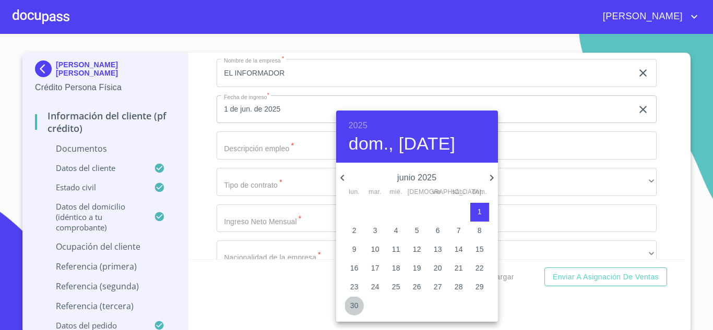
click at [352, 307] on p "30" at bounding box center [354, 306] width 8 height 10
type input "30 de jun. de 2025"
click at [264, 150] on div at bounding box center [356, 165] width 713 height 330
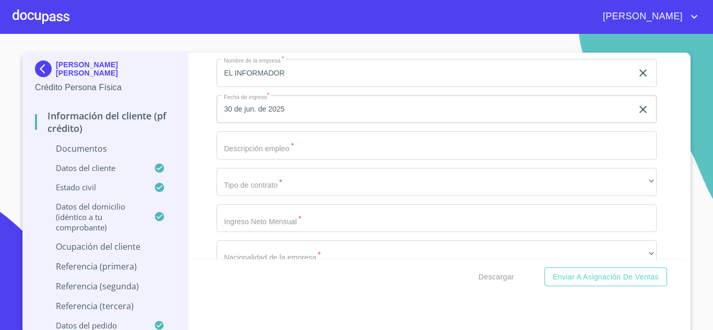
click at [263, 145] on input "Documento de identificación.   *" at bounding box center [437, 146] width 440 height 28
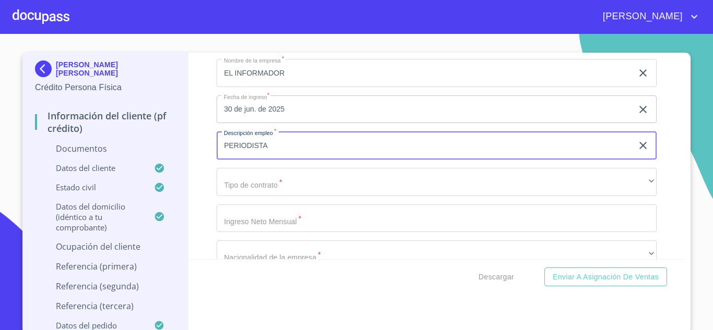
type input "PERIODISTA"
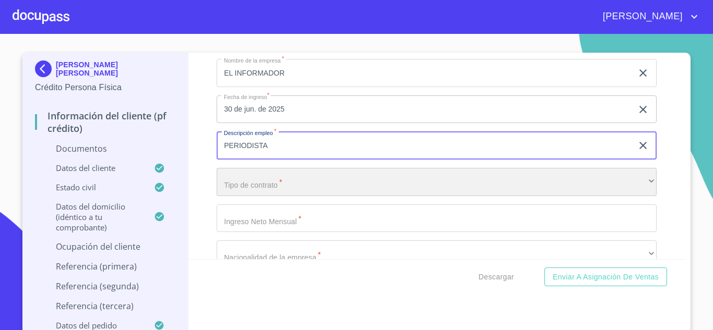
click at [295, 182] on div "​" at bounding box center [437, 182] width 440 height 28
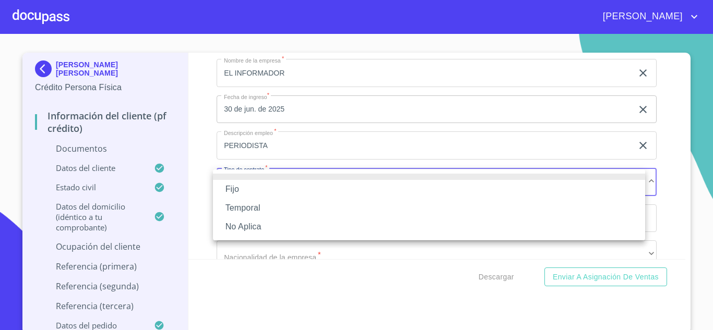
click at [254, 191] on li "Fijo" at bounding box center [429, 189] width 432 height 19
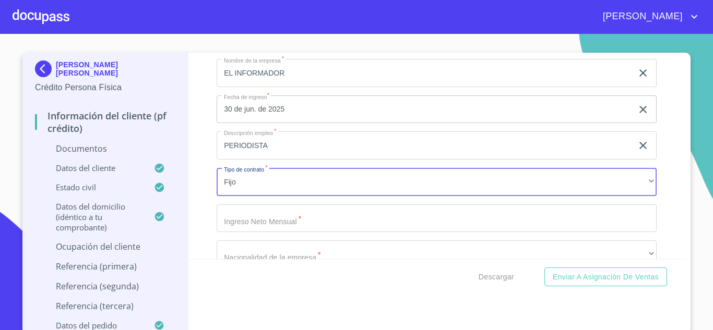
click at [308, 222] on input "Documento de identificación.   *" at bounding box center [437, 219] width 440 height 28
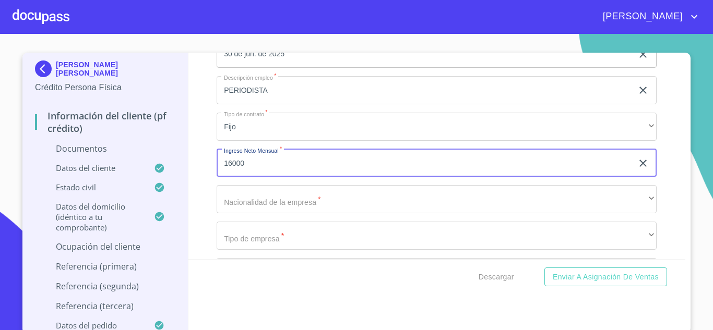
scroll to position [2767, 0]
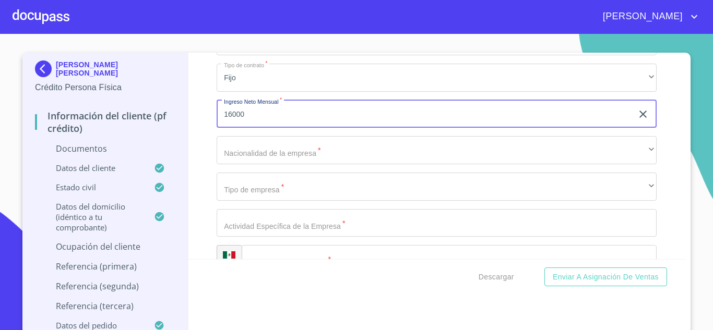
type input "16000"
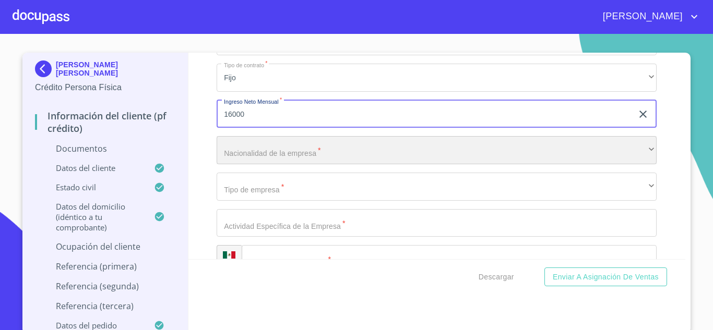
click at [286, 146] on div "​" at bounding box center [437, 150] width 440 height 28
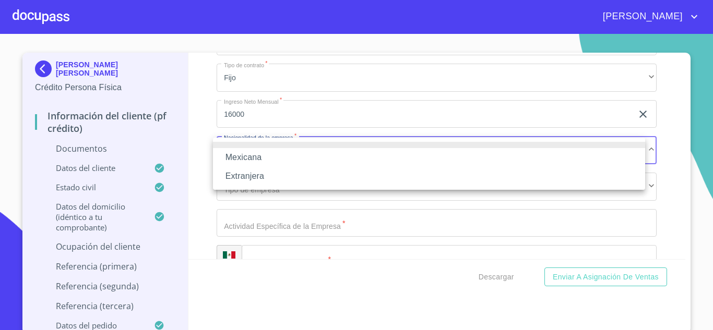
click at [255, 157] on li "Mexicana" at bounding box center [429, 157] width 432 height 19
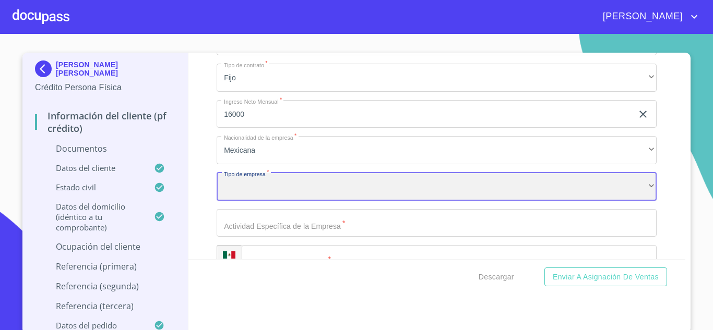
click at [275, 190] on div "​" at bounding box center [437, 187] width 440 height 28
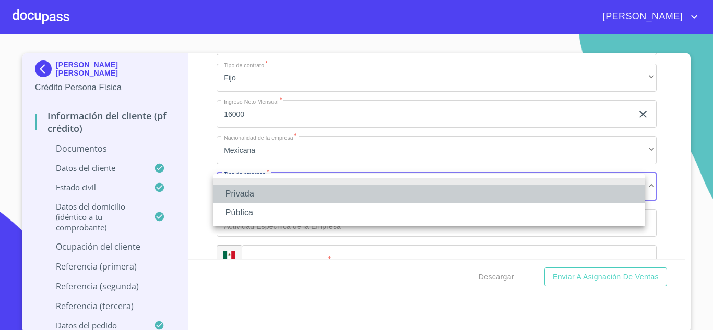
click at [255, 192] on li "Privada" at bounding box center [429, 194] width 432 height 19
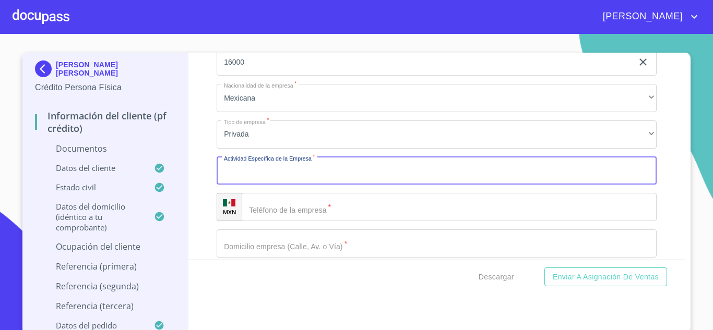
scroll to position [2871, 0]
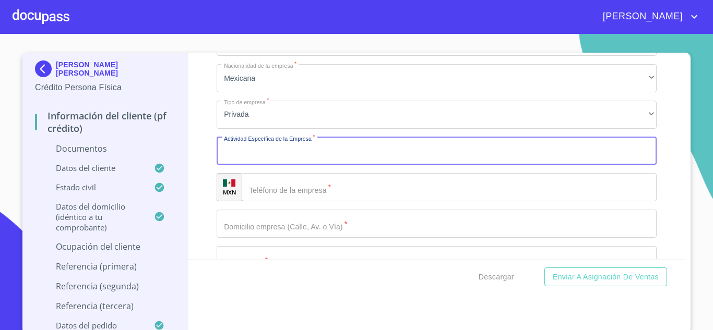
click at [291, 175] on div "Ocupación   * Empleado privado ​ Nombre de la empresa   * EL INFORMADOR ​ Fecha…" at bounding box center [437, 224] width 440 height 772
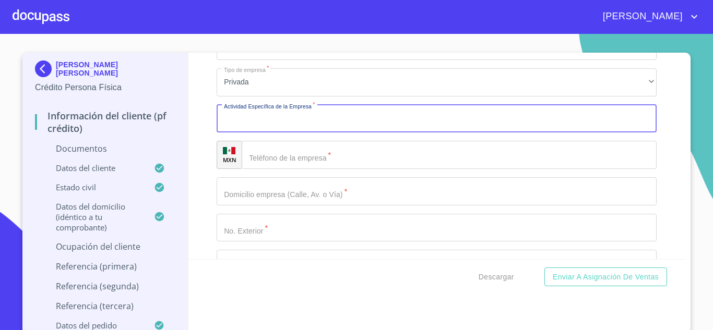
click at [294, 119] on input "Documento de identificación.   *" at bounding box center [437, 119] width 440 height 28
click at [318, 155] on input "Documento de identificación.   *" at bounding box center [449, 155] width 415 height 28
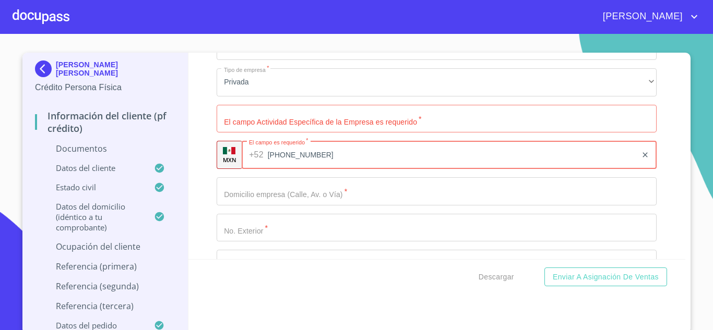
type input "[PHONE_NUMBER]"
click at [299, 202] on input "Documento de identificación.   *" at bounding box center [437, 192] width 440 height 28
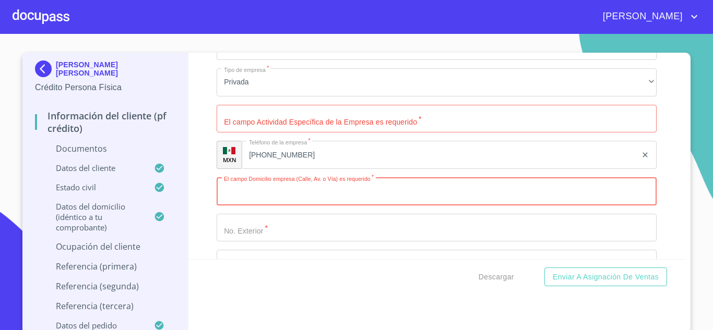
click at [277, 192] on input "Documento de identificación.   *" at bounding box center [437, 192] width 440 height 28
type input "[PERSON_NAME]"
click at [305, 234] on input "Documento de identificación.   *" at bounding box center [437, 228] width 440 height 28
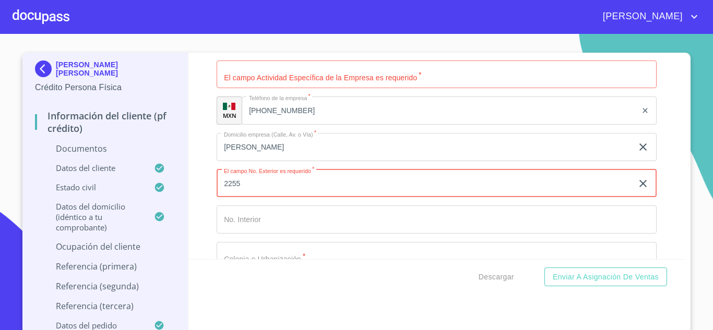
scroll to position [2976, 0]
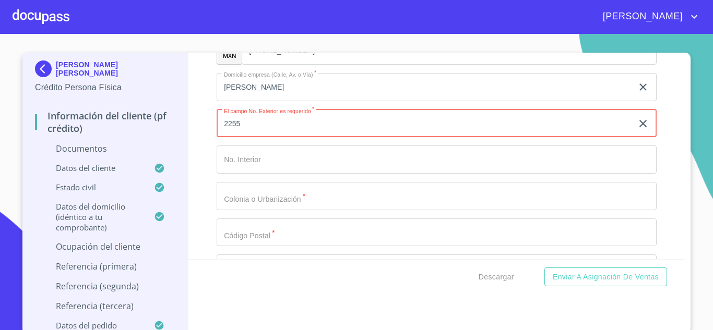
type input "2255"
click at [284, 152] on input "Documento de identificación.   *" at bounding box center [437, 160] width 440 height 28
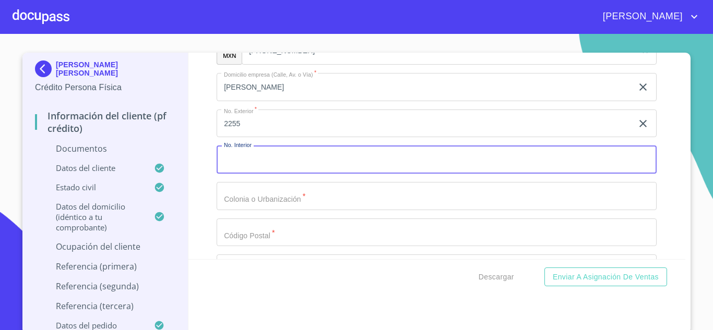
click at [263, 194] on input "Documento de identificación.   *" at bounding box center [437, 196] width 440 height 28
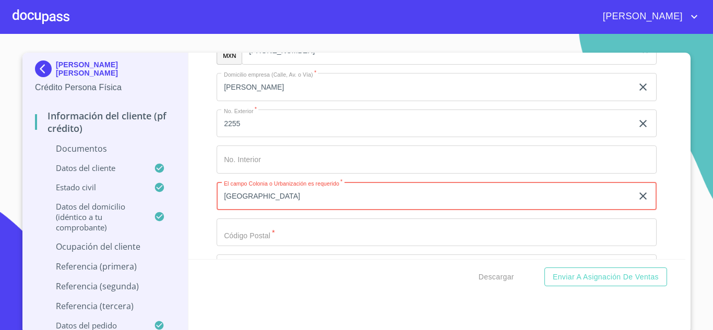
type input "[GEOGRAPHIC_DATA]"
click at [259, 234] on input "Documento de identificación.   *" at bounding box center [437, 233] width 440 height 28
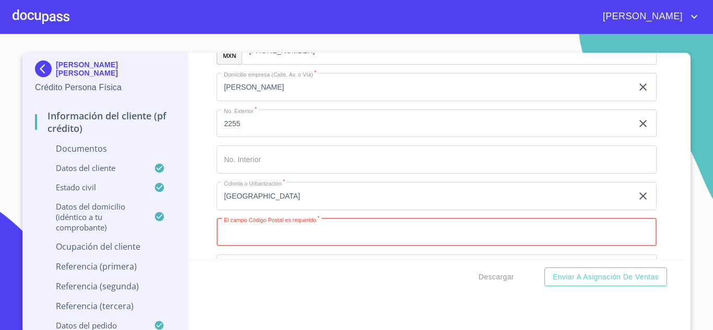
click at [282, 236] on input "Documento de identificación.   *" at bounding box center [437, 233] width 440 height 28
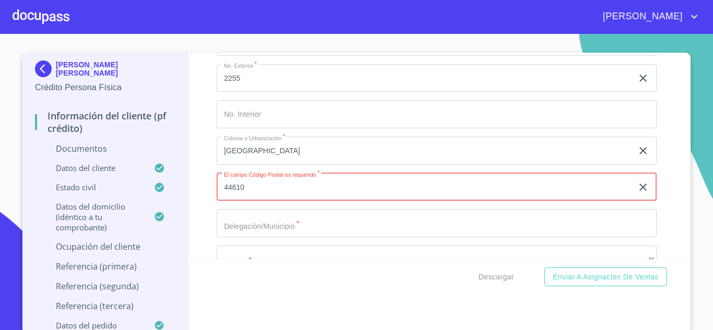
scroll to position [3080, 0]
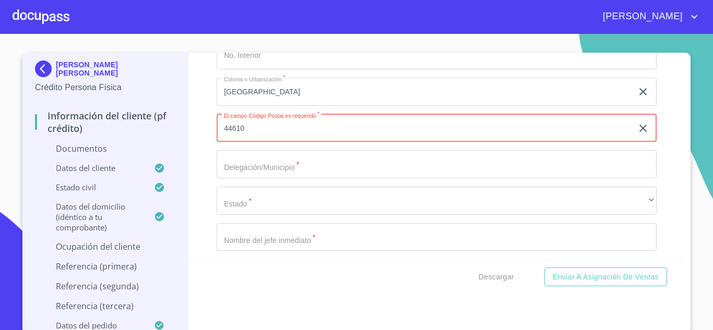
type input "44610"
click at [277, 169] on input "Documento de identificación.   *" at bounding box center [437, 164] width 440 height 28
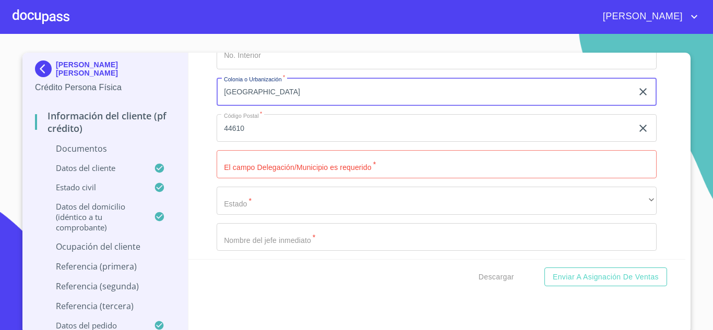
drag, startPoint x: 299, startPoint y: 96, endPoint x: 130, endPoint y: 98, distance: 168.7
click at [130, 98] on div "[PERSON_NAME] [PERSON_NAME] Crédito Persona Física Información del cliente (PF …" at bounding box center [353, 193] width 663 height 281
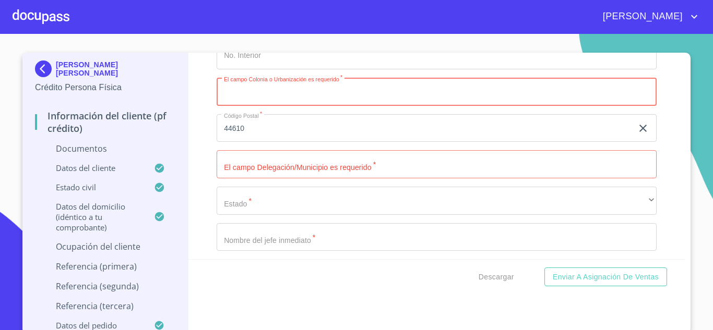
click at [328, 91] on input "Documento de identificación.   *" at bounding box center [437, 92] width 440 height 28
type input "COUNTRY CLUB"
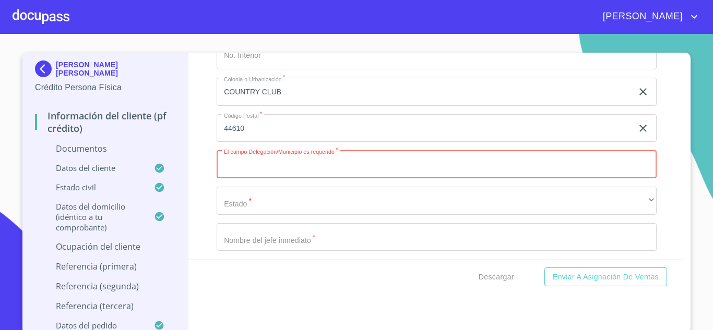
click at [269, 170] on input "Documento de identificación.   *" at bounding box center [437, 164] width 440 height 28
paste input "[GEOGRAPHIC_DATA]"
type input "[GEOGRAPHIC_DATA]"
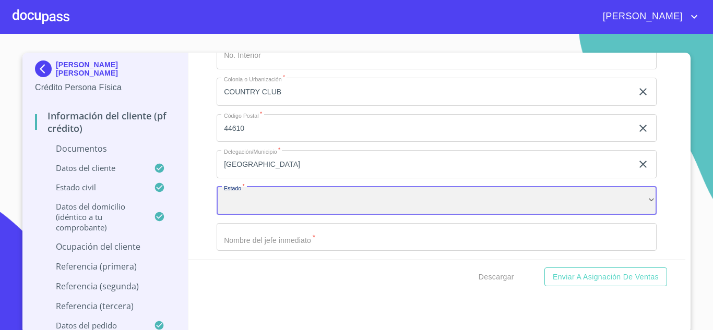
click at [273, 207] on div "​" at bounding box center [437, 201] width 440 height 28
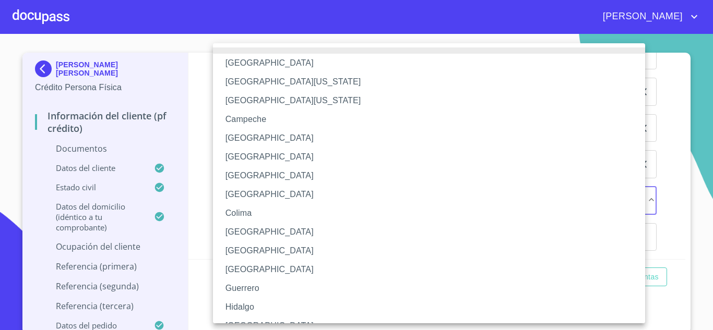
scroll to position [12, 0]
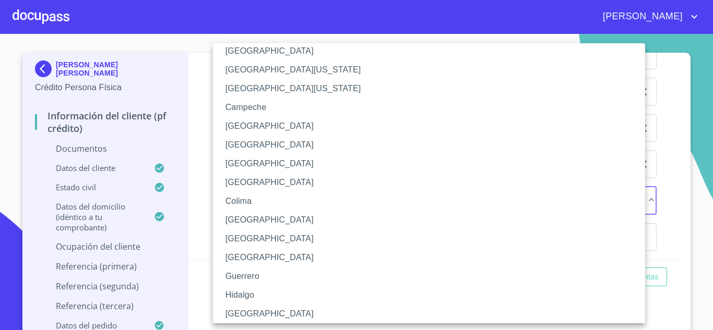
click at [247, 316] on li "[GEOGRAPHIC_DATA]" at bounding box center [433, 314] width 440 height 19
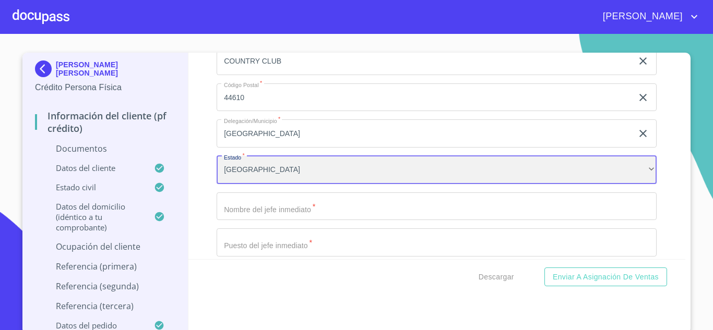
scroll to position [3185, 0]
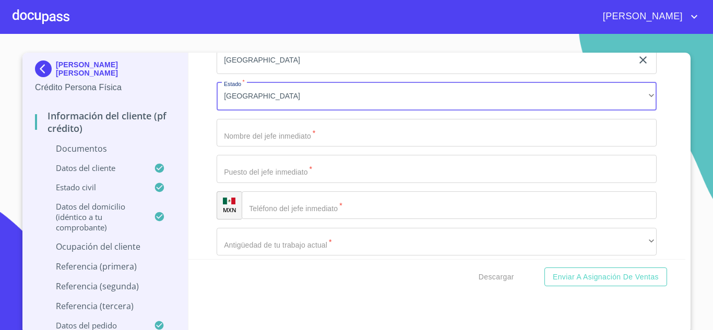
click at [278, 136] on input "Documento de identificación.   *" at bounding box center [437, 133] width 440 height 28
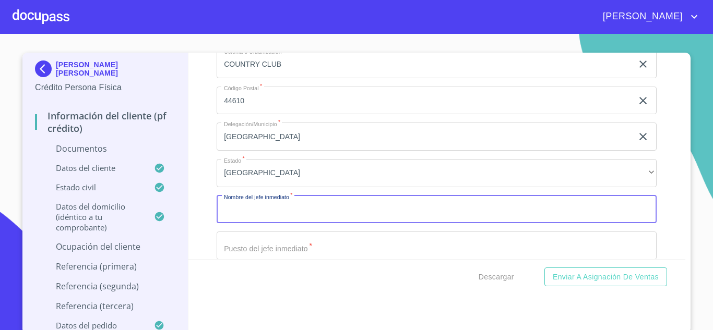
scroll to position [3132, 0]
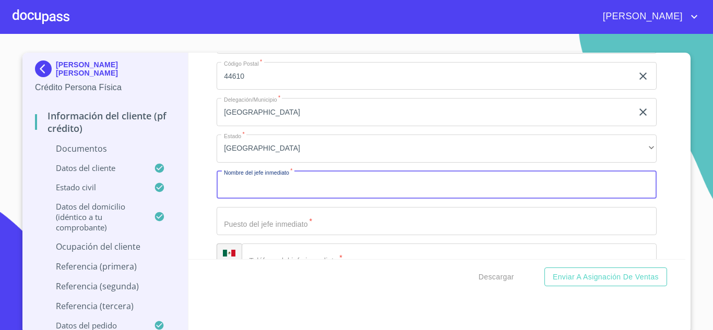
click at [323, 188] on input "Documento de identificación.   *" at bounding box center [437, 185] width 440 height 28
type input "[PERSON_NAME]"
click at [299, 226] on input "Documento de identificación.   *" at bounding box center [437, 221] width 440 height 28
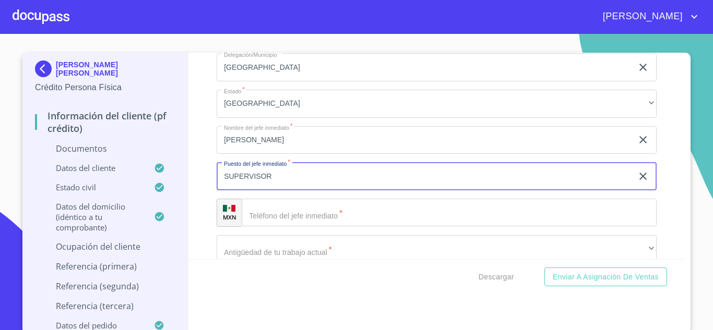
scroll to position [3237, 0]
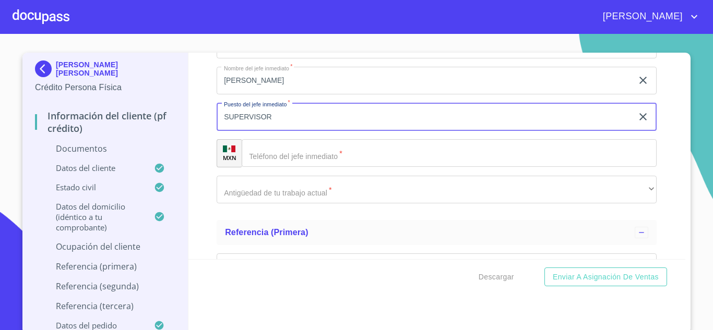
type input "SUPERVISOR"
click at [288, 151] on input "Documento de identificación.   *" at bounding box center [449, 153] width 415 height 28
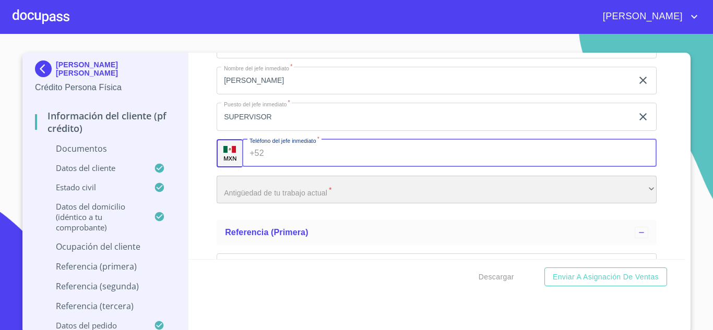
click at [309, 193] on div "​" at bounding box center [437, 190] width 440 height 28
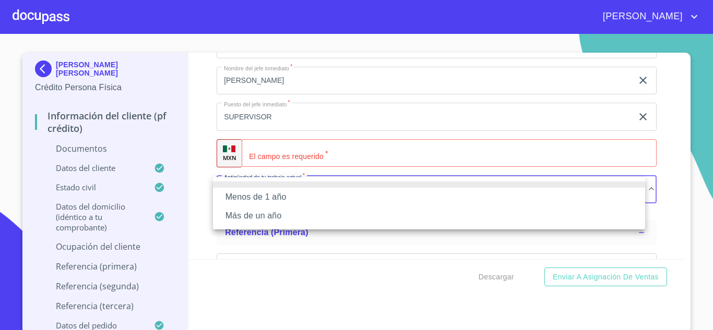
click at [284, 218] on li "Más de un año" at bounding box center [429, 216] width 432 height 19
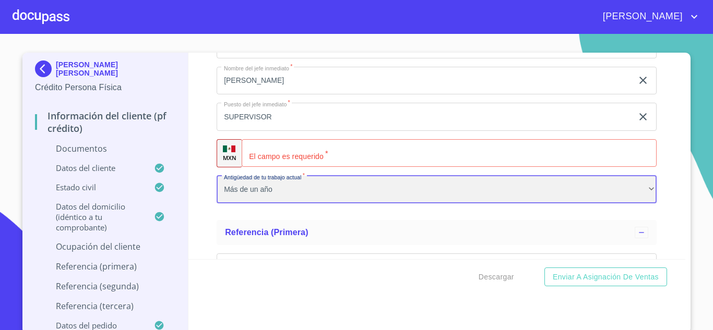
click at [281, 187] on div "Más de un año" at bounding box center [437, 190] width 440 height 28
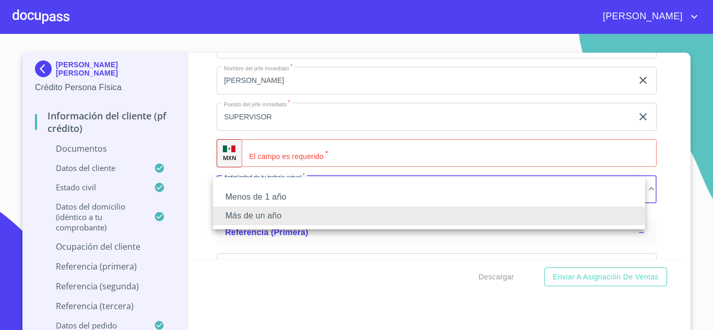
click at [261, 194] on li "Menos de 1 año" at bounding box center [429, 197] width 432 height 19
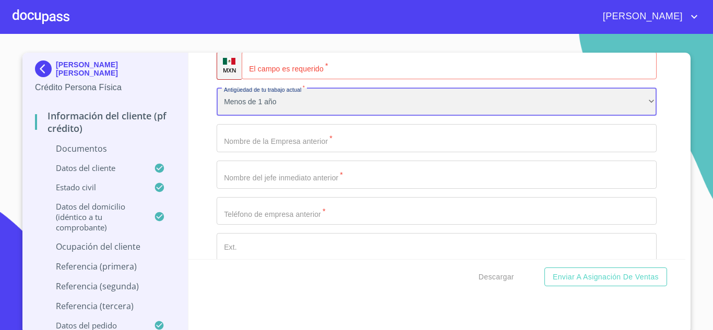
scroll to position [3341, 0]
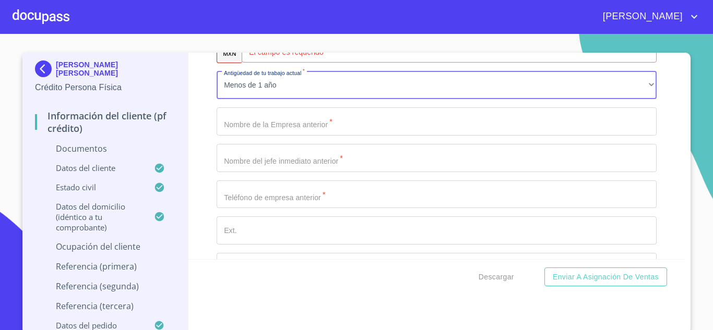
click at [302, 123] on input "Documento de identificación.   *" at bounding box center [437, 122] width 440 height 28
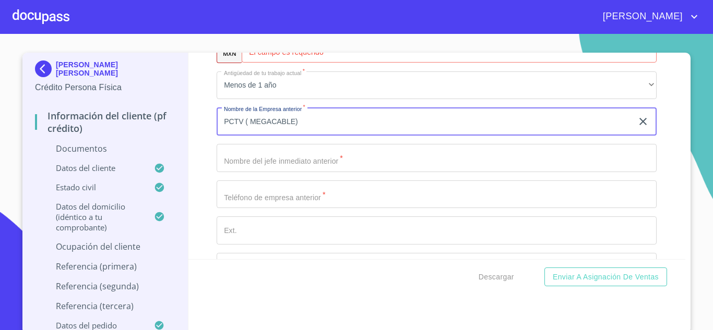
type input "PCTV ( MEGACABLE)"
click at [320, 164] on input "Documento de identificación.   *" at bounding box center [437, 158] width 440 height 28
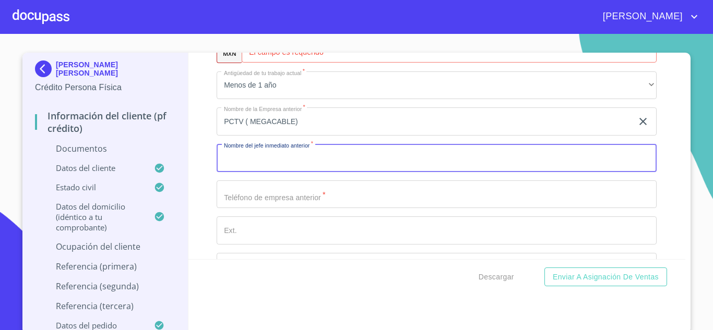
click at [349, 161] on input "Documento de identificación.   *" at bounding box center [437, 158] width 440 height 28
type input "[PERSON_NAME] [PERSON_NAME] [PERSON_NAME]"
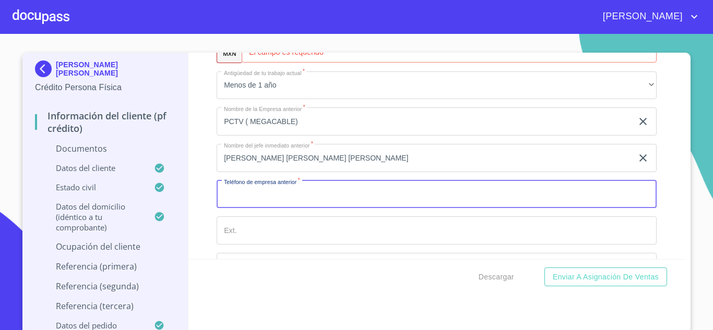
click at [313, 203] on input "Documento de identificación.   *" at bounding box center [437, 195] width 440 height 28
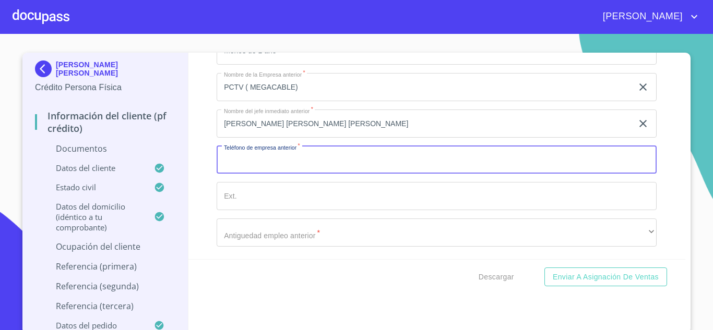
scroll to position [3394, 0]
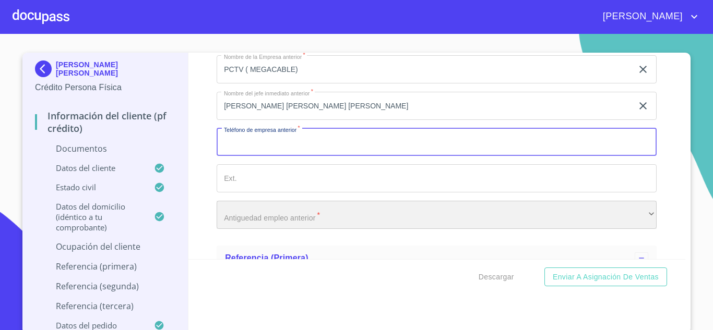
click at [282, 214] on div "​" at bounding box center [437, 215] width 440 height 28
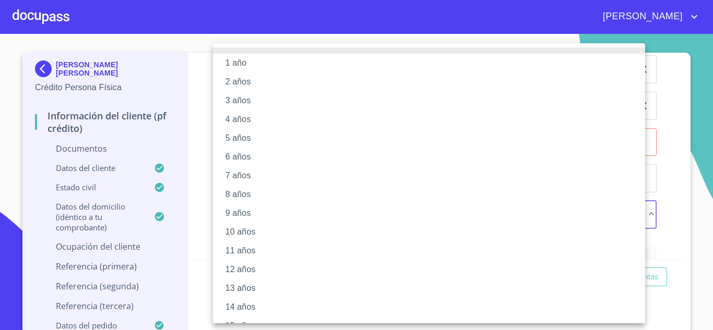
click at [250, 119] on li "4 años" at bounding box center [433, 119] width 440 height 19
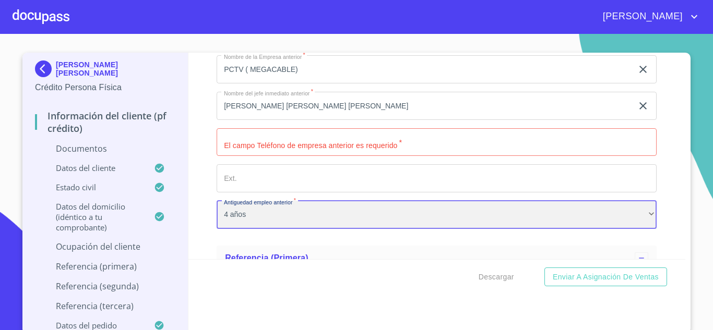
click at [291, 215] on div "4 años" at bounding box center [437, 215] width 440 height 28
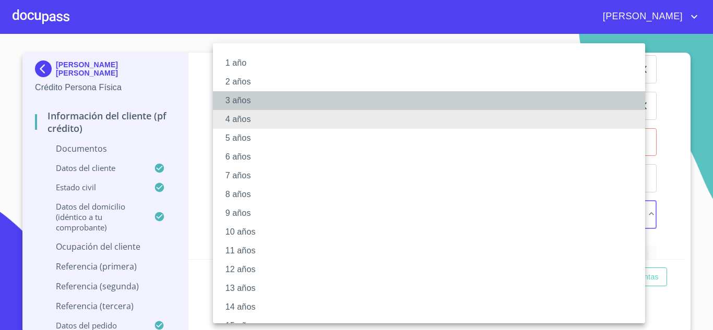
click at [254, 103] on li "3 años" at bounding box center [433, 100] width 440 height 19
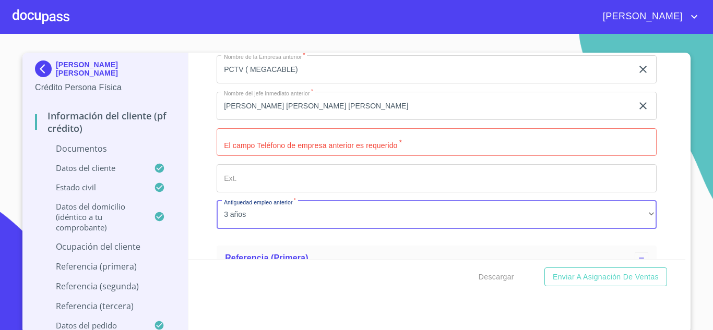
click at [281, 148] on input "Documento de identificación.   *" at bounding box center [437, 142] width 440 height 28
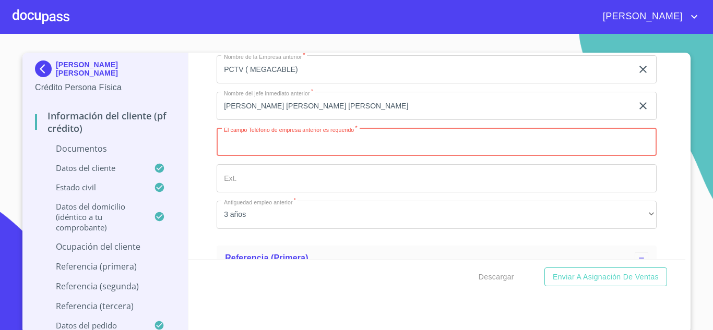
scroll to position [3446, 0]
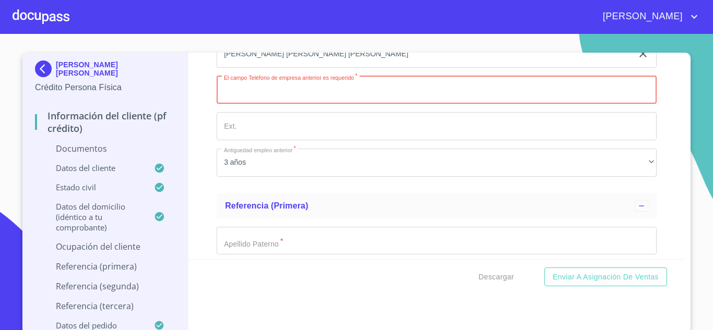
click at [282, 89] on input "Documento de identificación.   *" at bounding box center [437, 90] width 440 height 28
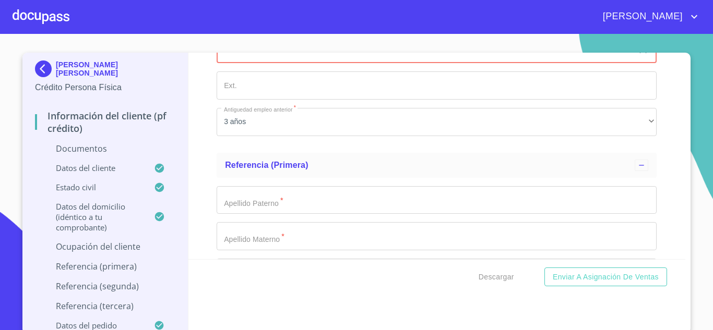
scroll to position [3550, 0]
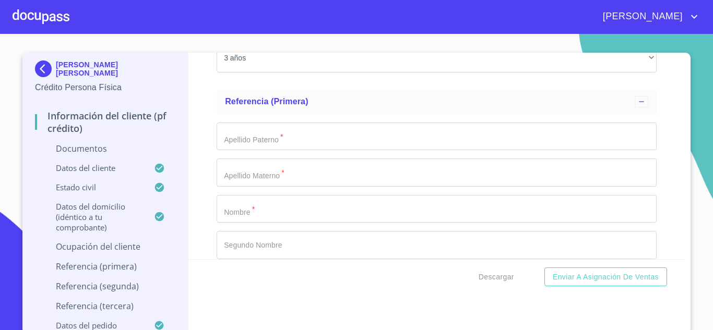
type input "3316223846"
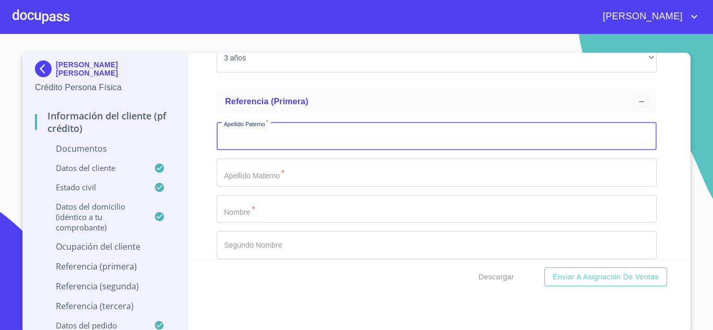
click at [275, 130] on input "Documento de identificación.   *" at bounding box center [437, 137] width 440 height 28
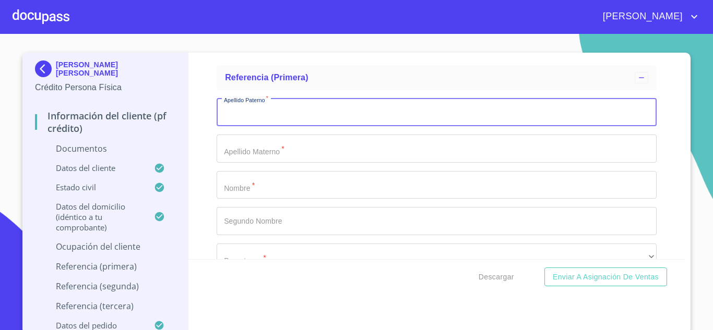
scroll to position [3602, 0]
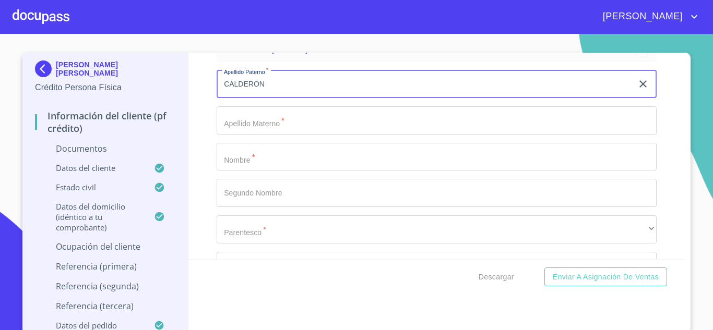
type input "CALDERON"
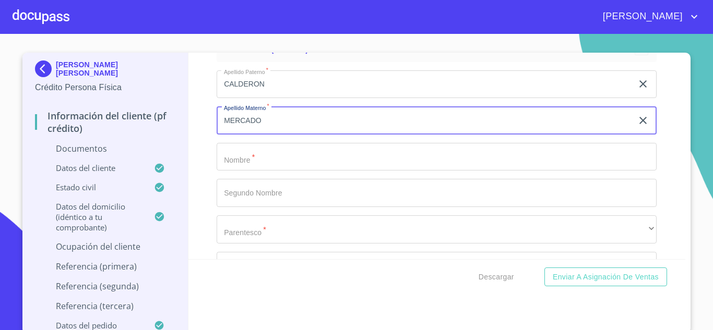
type input "MERCADO"
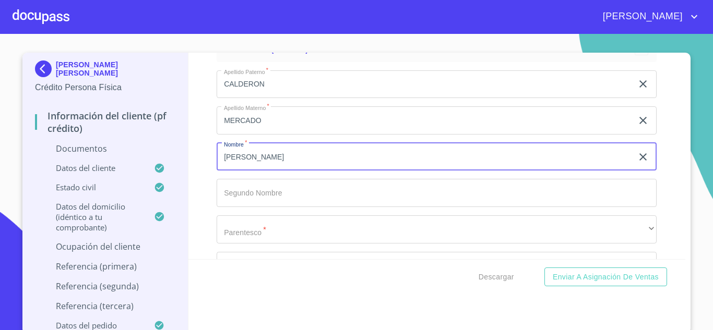
type input "[PERSON_NAME]"
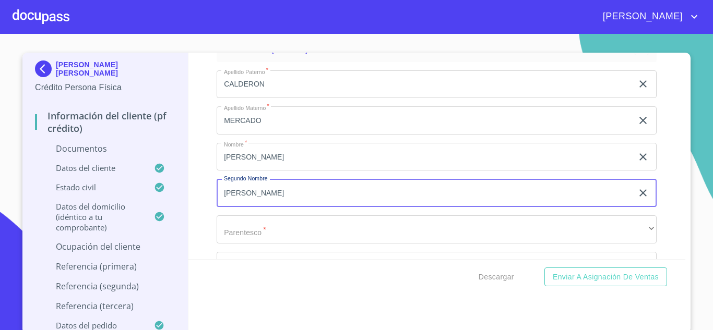
type input "[PERSON_NAME]"
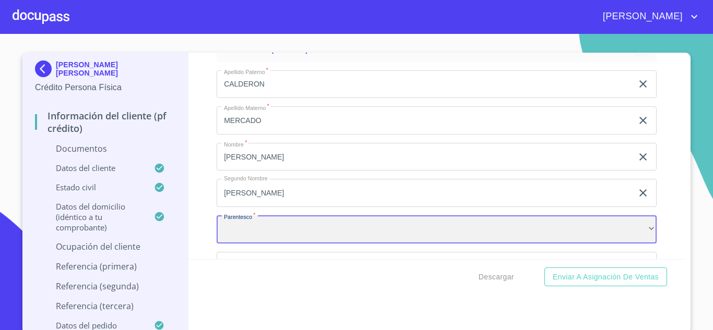
click at [264, 224] on div "​" at bounding box center [437, 230] width 440 height 28
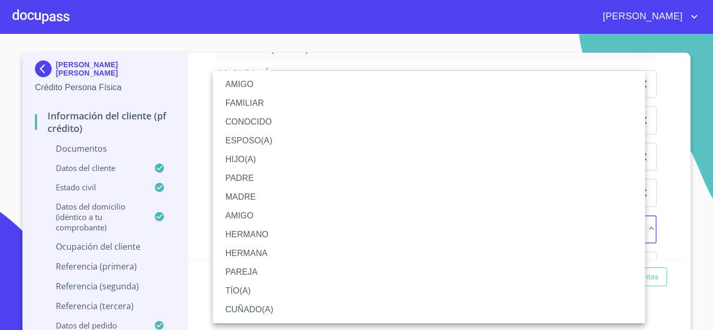
click at [267, 274] on li "PAREJA" at bounding box center [429, 272] width 432 height 19
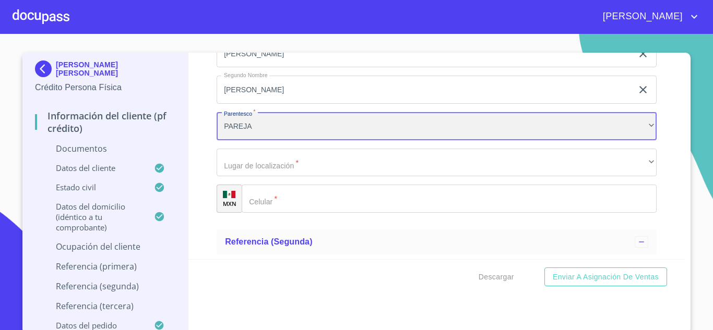
scroll to position [3707, 0]
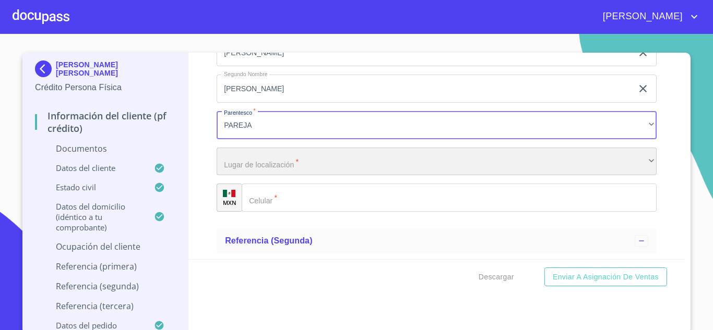
click at [254, 165] on div "​" at bounding box center [437, 162] width 440 height 28
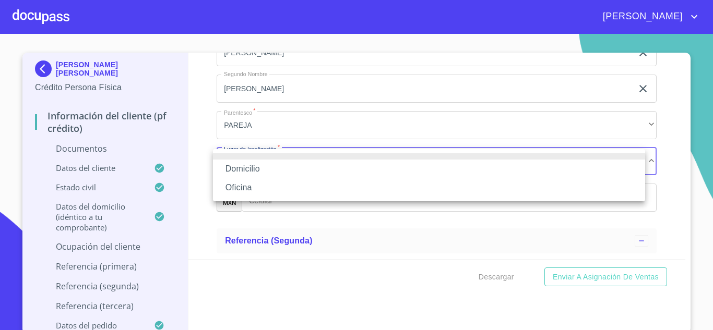
click at [246, 170] on li "Domicilio" at bounding box center [429, 169] width 432 height 19
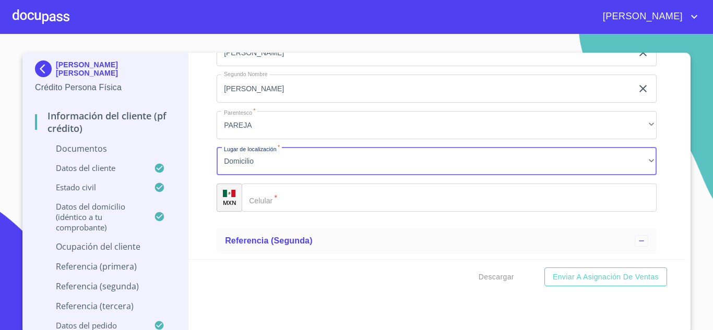
click at [273, 204] on input "Documento de identificación.   *" at bounding box center [449, 198] width 415 height 28
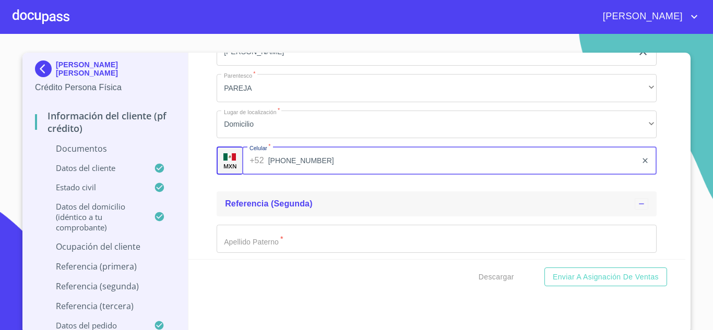
scroll to position [3759, 0]
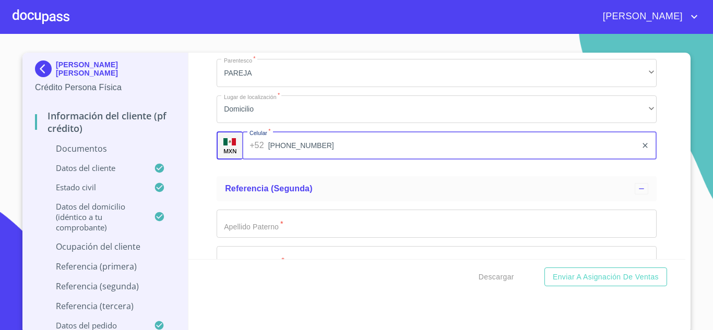
type input "[PHONE_NUMBER]"
click at [262, 228] on input "Documento de identificación.   *" at bounding box center [437, 224] width 440 height 28
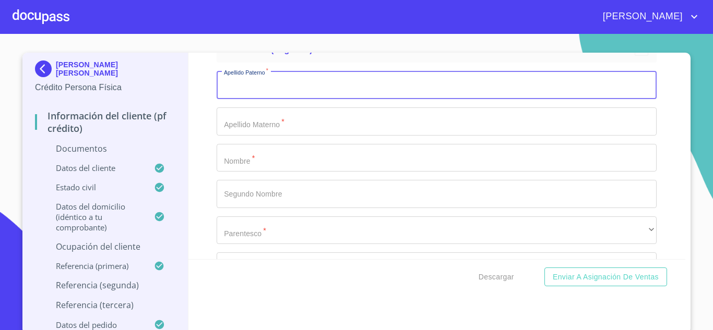
scroll to position [3916, 0]
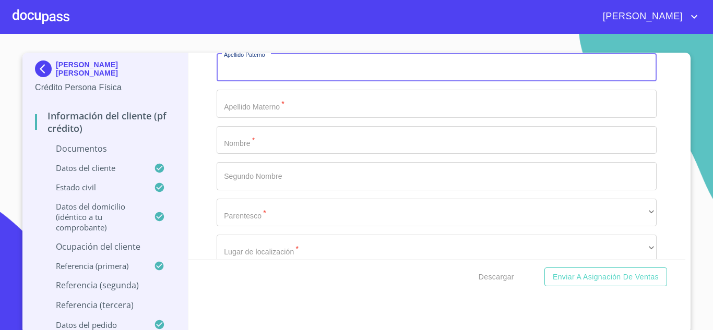
click at [265, 70] on input "Documento de identificación.   *" at bounding box center [437, 67] width 440 height 28
type input "GODINEZ"
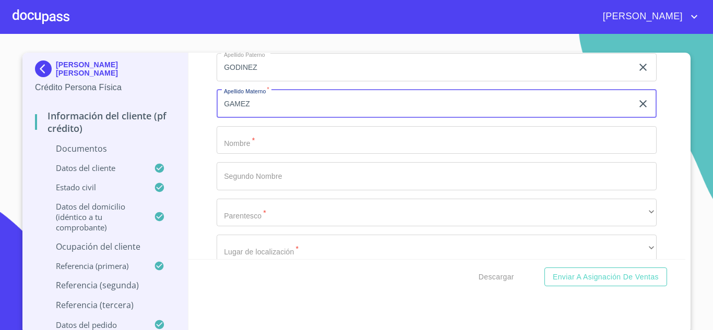
type input "GAMEZ"
click at [262, 146] on input "Documento de identificación.   *" at bounding box center [437, 140] width 440 height 28
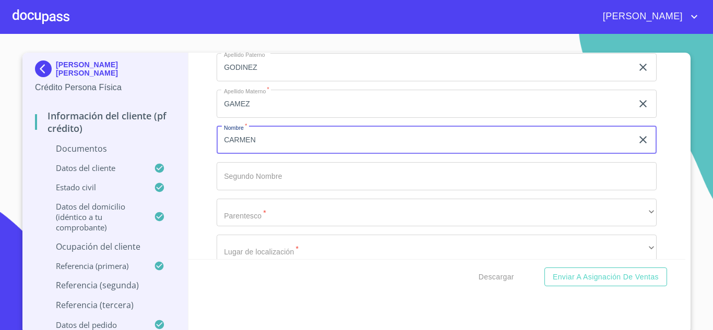
type input "CARMEN"
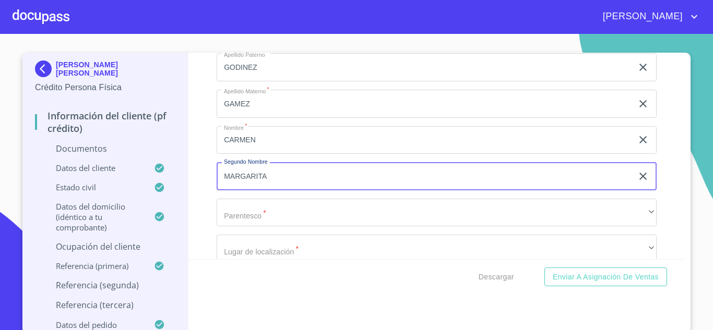
type input "MARGARITA"
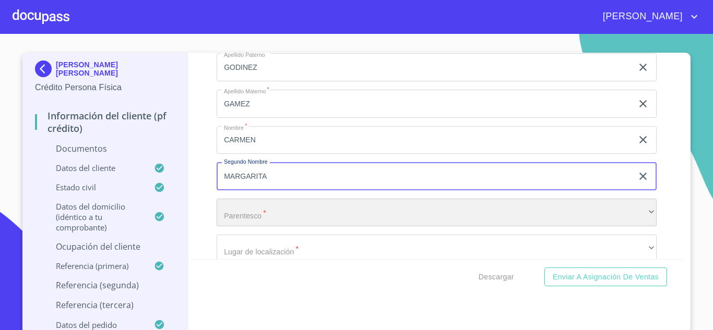
click at [255, 210] on div "​" at bounding box center [437, 213] width 440 height 28
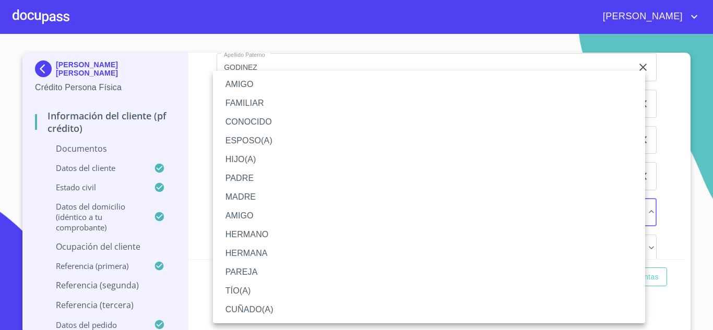
click at [245, 197] on li "MADRE" at bounding box center [429, 197] width 432 height 19
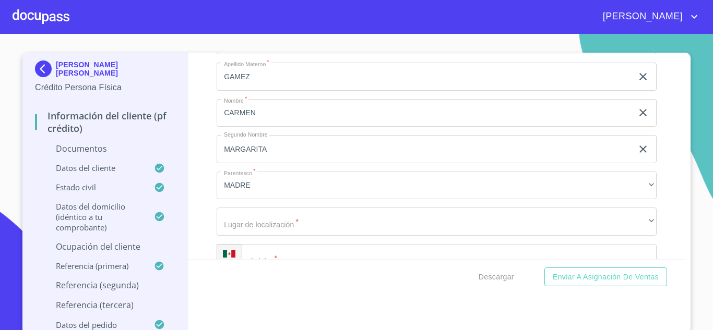
scroll to position [3968, 0]
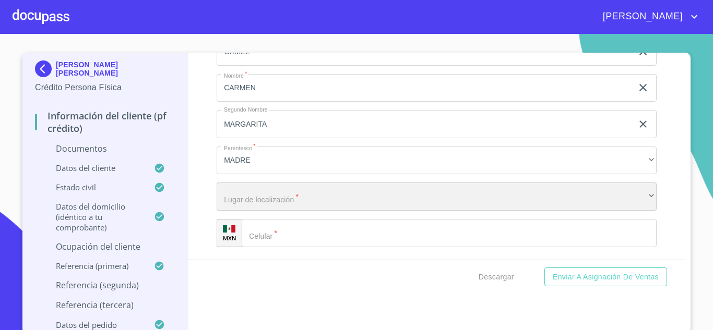
click at [270, 192] on div "​" at bounding box center [437, 197] width 440 height 28
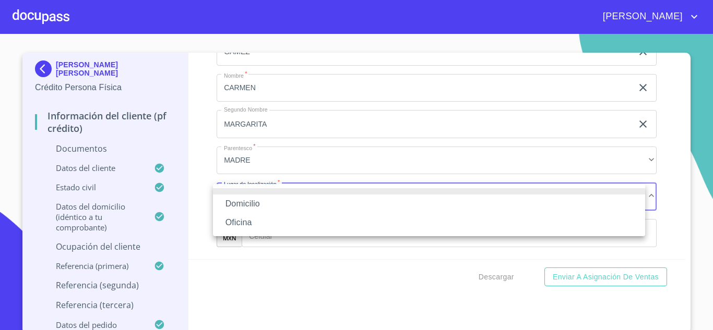
click at [262, 203] on li "Domicilio" at bounding box center [429, 204] width 432 height 19
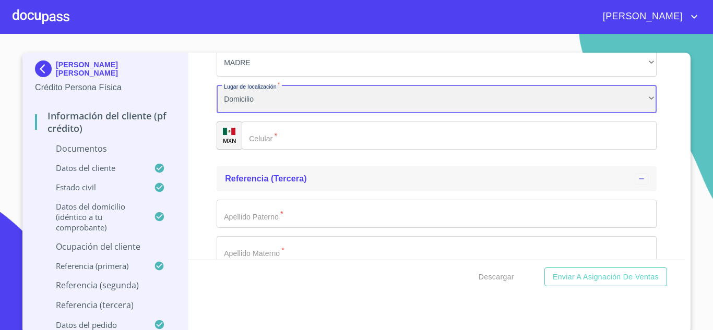
scroll to position [4072, 0]
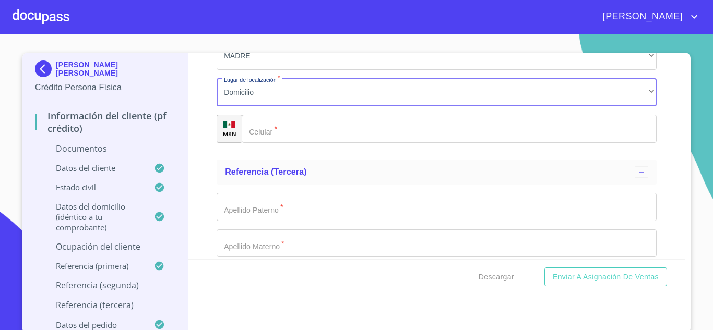
click at [275, 126] on input "Documento de identificación.   *" at bounding box center [449, 129] width 415 height 28
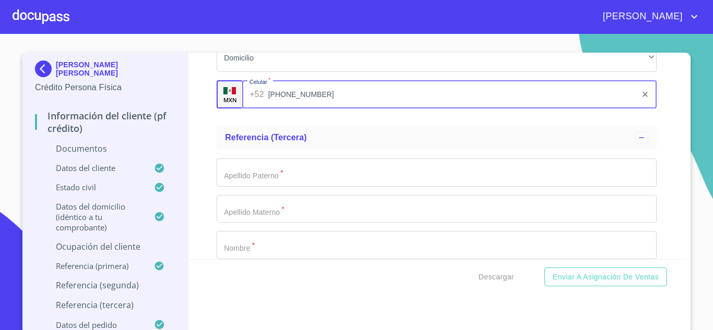
scroll to position [4124, 0]
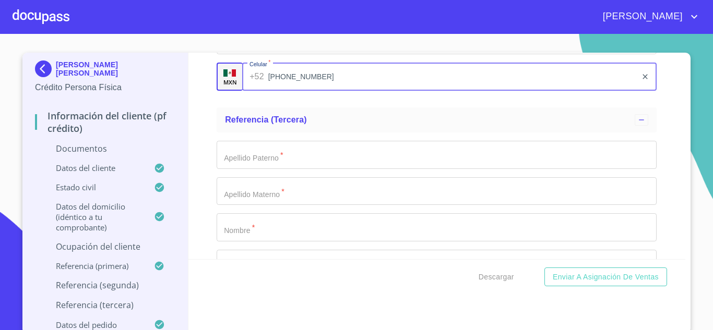
type input "[PHONE_NUMBER]"
click at [275, 149] on input "Documento de identificación.   *" at bounding box center [437, 155] width 440 height 28
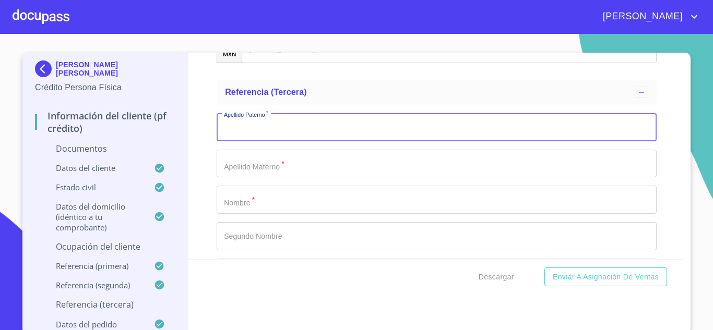
scroll to position [4177, 0]
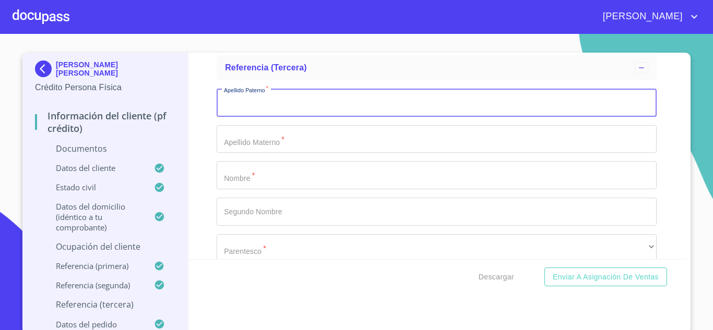
click at [277, 103] on input "Documento de identificación.   *" at bounding box center [437, 103] width 440 height 28
type input "GAMEZ"
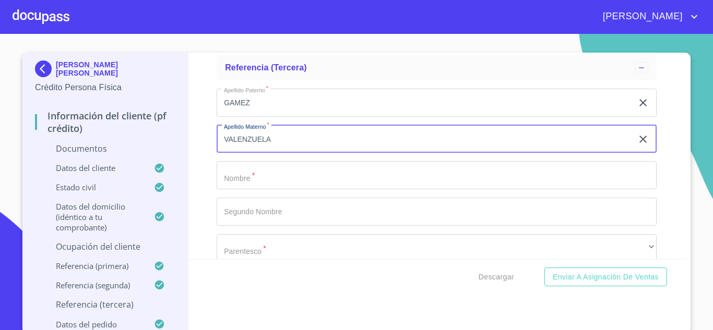
type input "VALENZUELA"
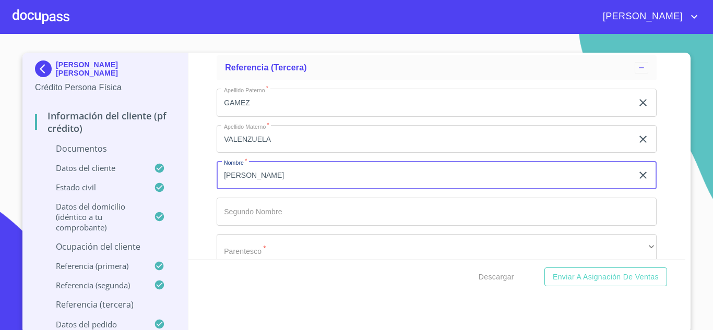
type input "[PERSON_NAME]"
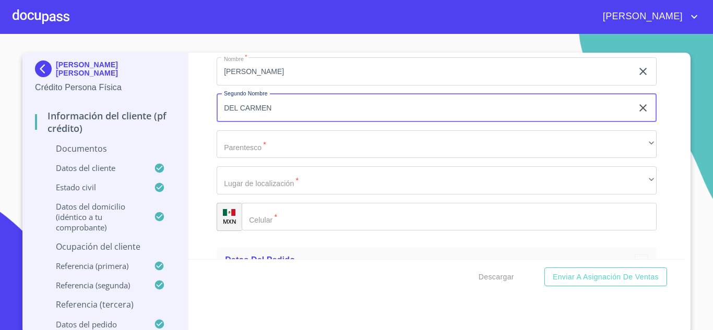
scroll to position [4281, 0]
type input "DEL CARMEN"
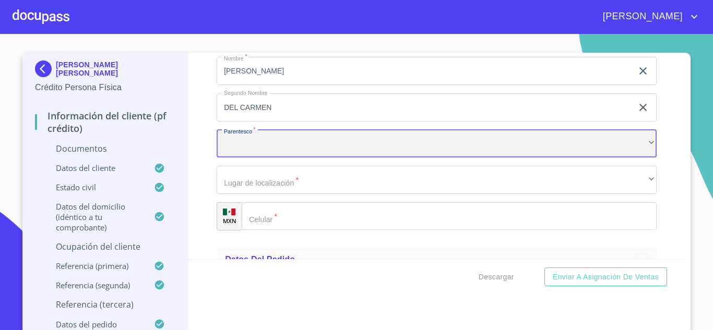
click at [257, 140] on div "​" at bounding box center [437, 144] width 440 height 28
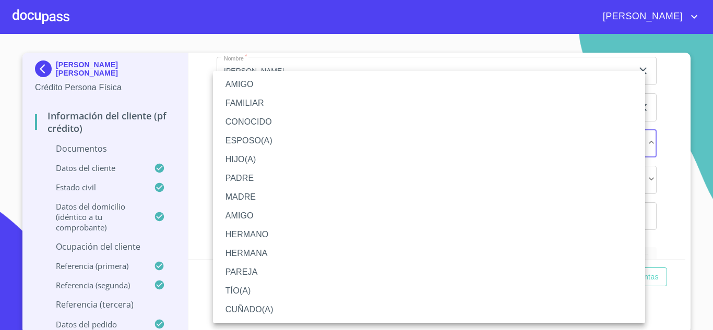
click at [263, 104] on li "FAMILIAR" at bounding box center [429, 103] width 432 height 19
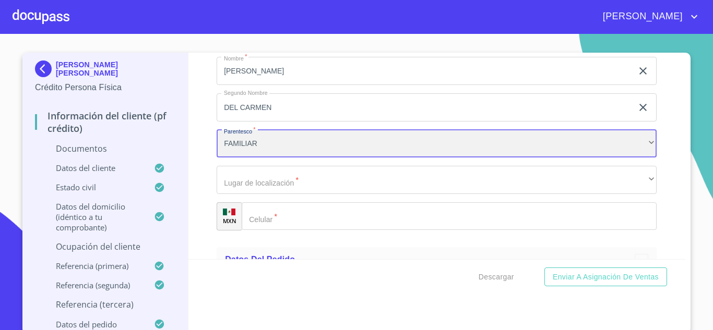
scroll to position [4333, 0]
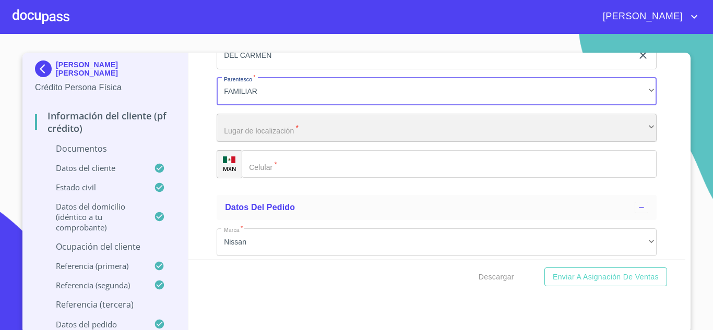
click at [282, 131] on div "​" at bounding box center [437, 128] width 440 height 28
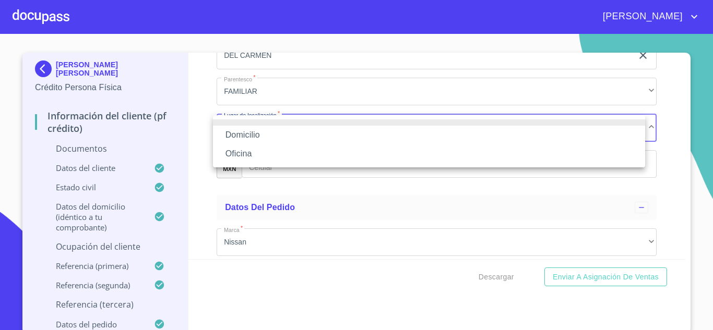
click at [251, 136] on li "Domicilio" at bounding box center [429, 135] width 432 height 19
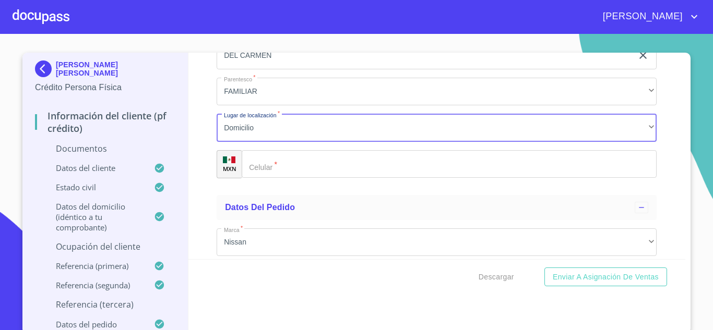
click at [286, 169] on input "Documento de identificación.   *" at bounding box center [449, 164] width 415 height 28
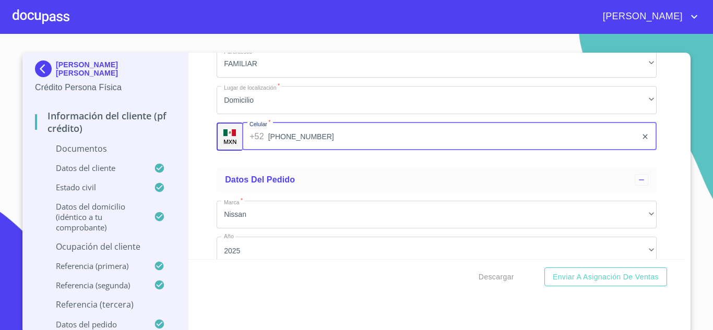
scroll to position [4385, 0]
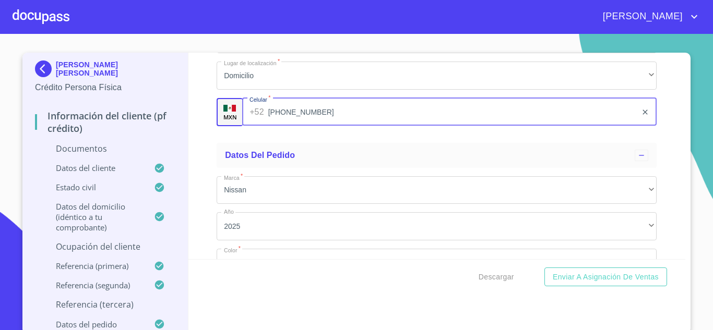
type input "[PHONE_NUMBER]"
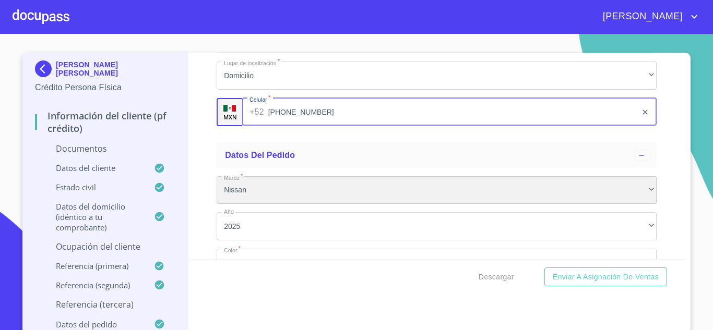
click at [278, 188] on div "Nissan" at bounding box center [437, 190] width 440 height 28
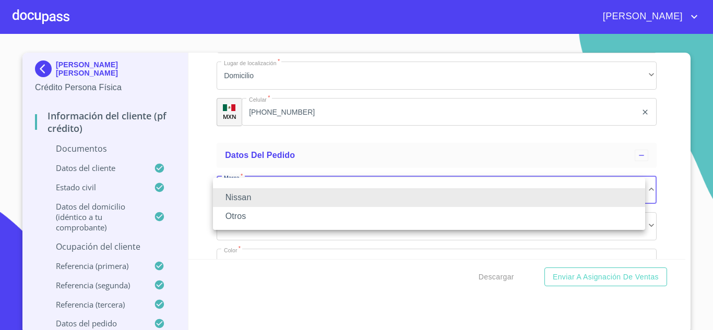
click at [275, 196] on li "Nissan" at bounding box center [429, 197] width 432 height 19
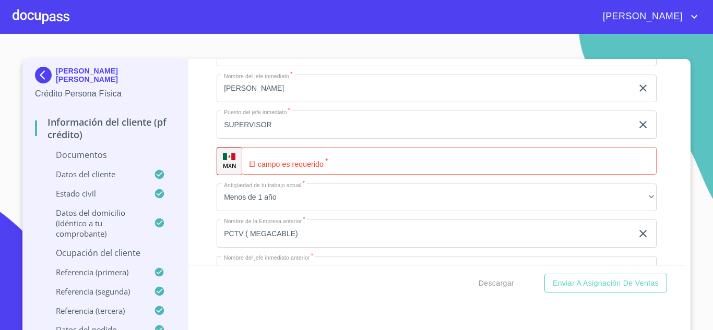
scroll to position [3183, 0]
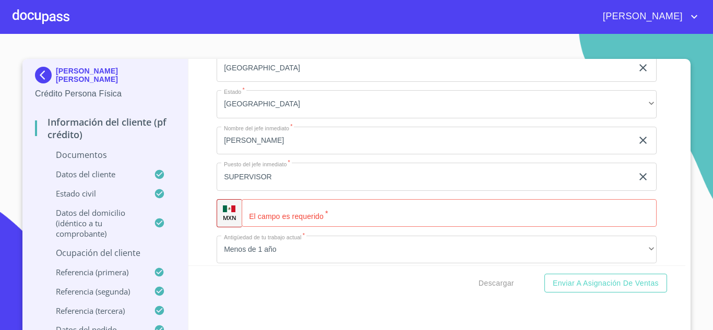
click at [302, 217] on input "Documento de identificación.   *" at bounding box center [449, 213] width 415 height 28
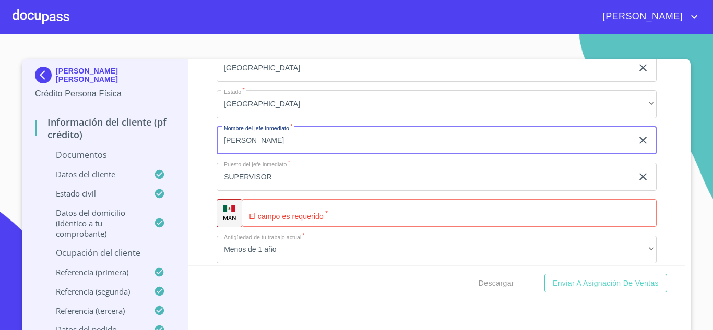
drag, startPoint x: 311, startPoint y: 145, endPoint x: 78, endPoint y: 183, distance: 235.9
click at [78, 183] on div "[PERSON_NAME] [PERSON_NAME] Crédito Persona Física Información del cliente (PF …" at bounding box center [353, 199] width 663 height 281
click at [274, 144] on input "Documento de identificación.   *" at bounding box center [437, 141] width 440 height 28
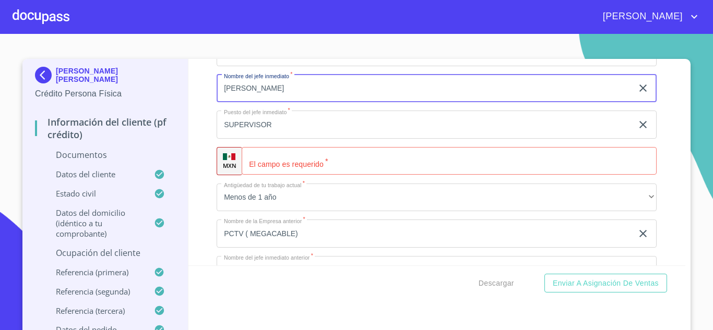
type input "[PERSON_NAME]"
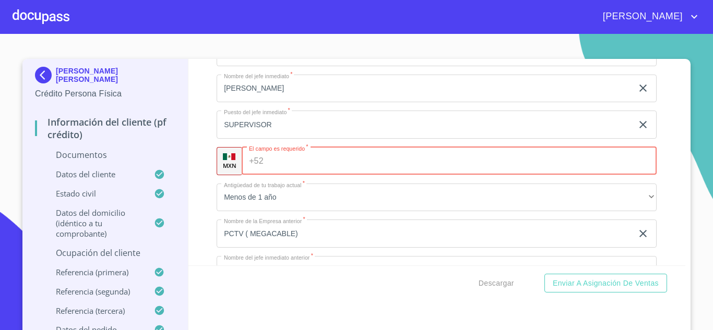
click at [330, 169] on input "Documento de identificación.   *" at bounding box center [462, 161] width 389 height 28
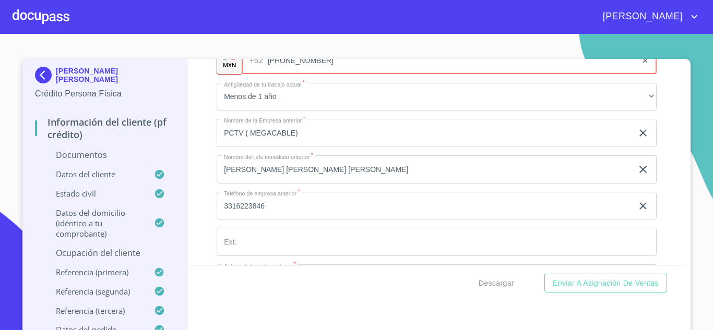
scroll to position [3340, 0]
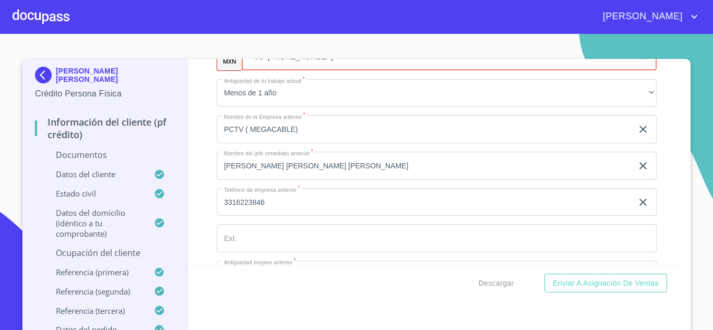
type input "[PHONE_NUMBER]"
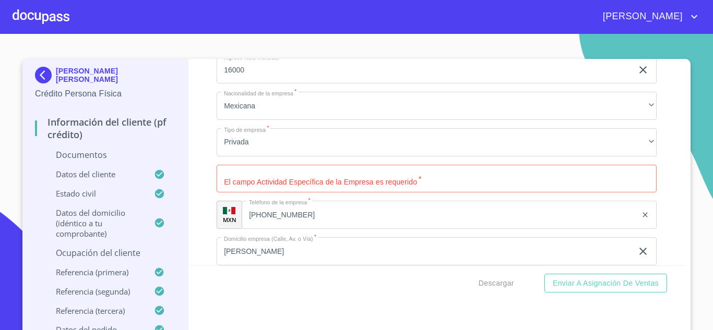
scroll to position [2818, 0]
click at [423, 181] on input "Documento de identificación.   *" at bounding box center [437, 178] width 440 height 28
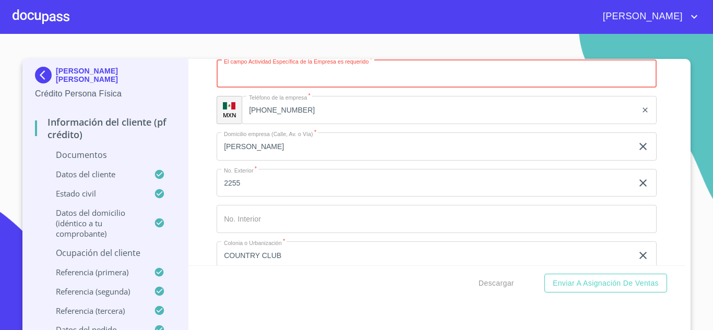
click at [74, 156] on p "Documentos" at bounding box center [105, 154] width 140 height 11
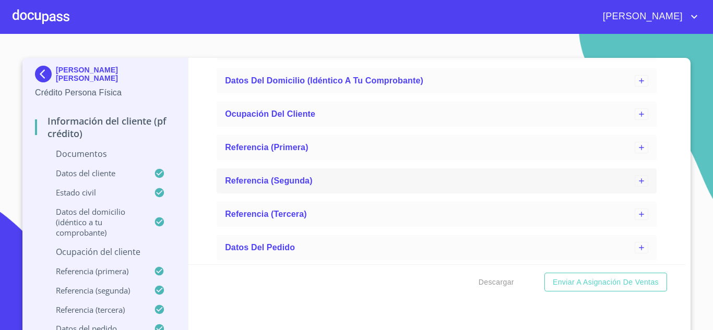
scroll to position [0, 0]
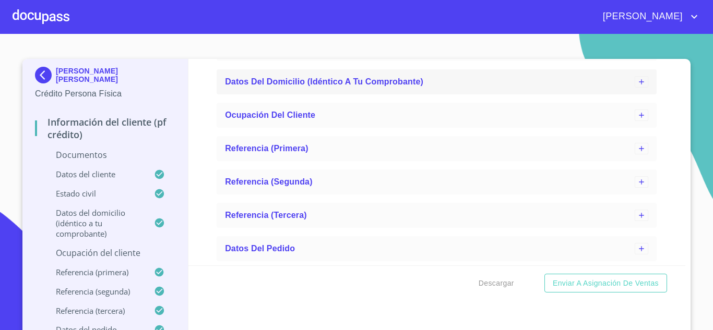
click at [351, 81] on span "Datos del domicilio (idéntico a tu comprobante)" at bounding box center [324, 81] width 198 height 9
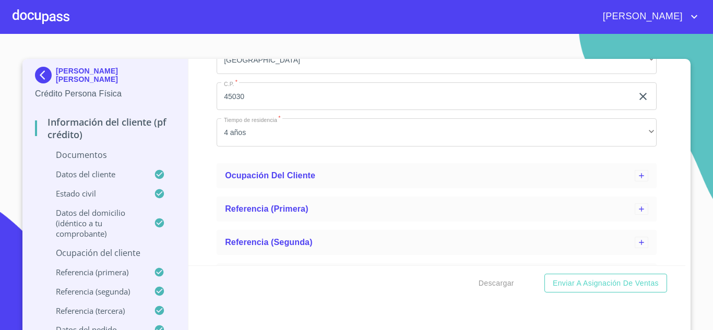
scroll to position [1748, 0]
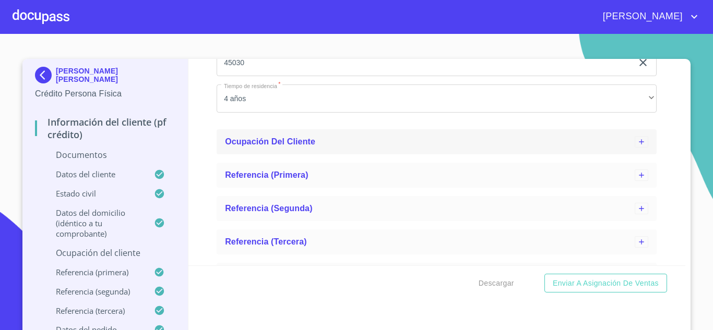
click at [407, 141] on div "Ocupación del Cliente" at bounding box center [430, 142] width 410 height 13
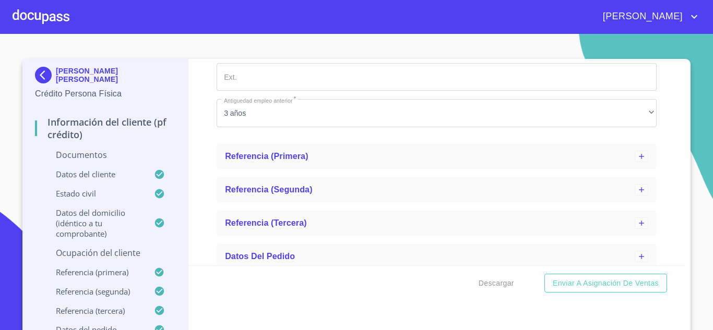
scroll to position [2729, 0]
